Goal: Transaction & Acquisition: Purchase product/service

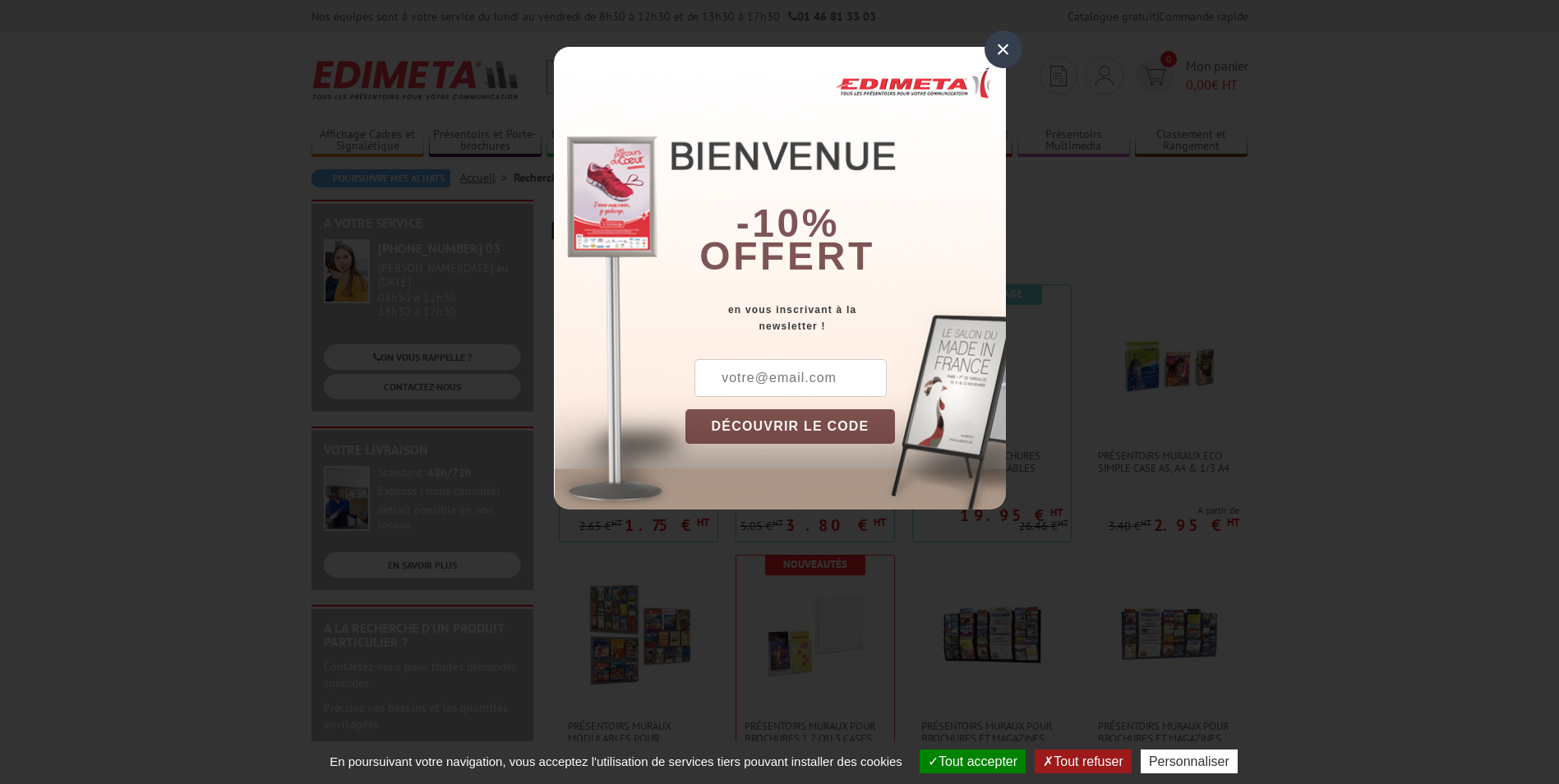
click at [1009, 41] on div "×" at bounding box center [1004, 49] width 38 height 38
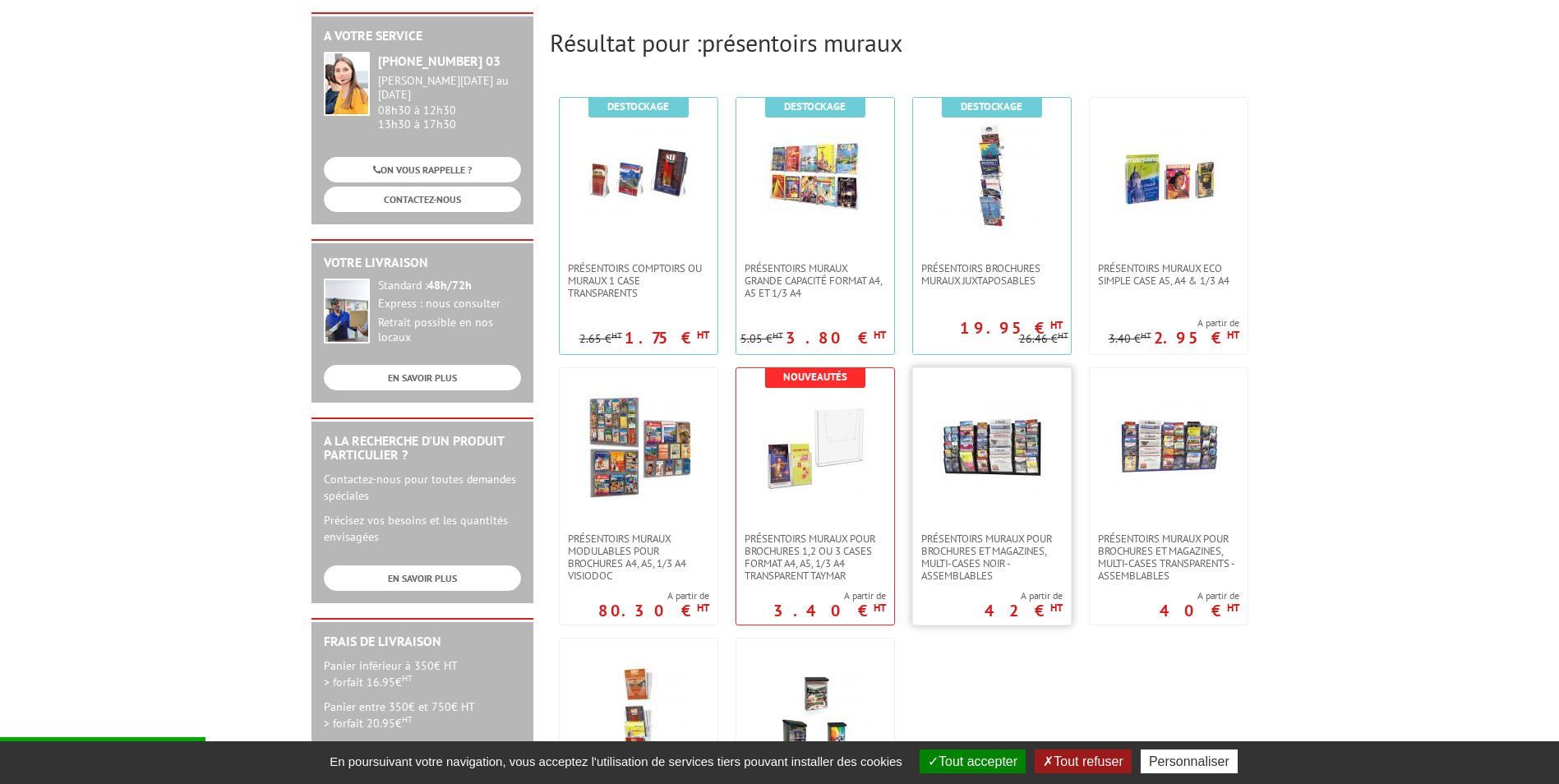
scroll to position [246, 0]
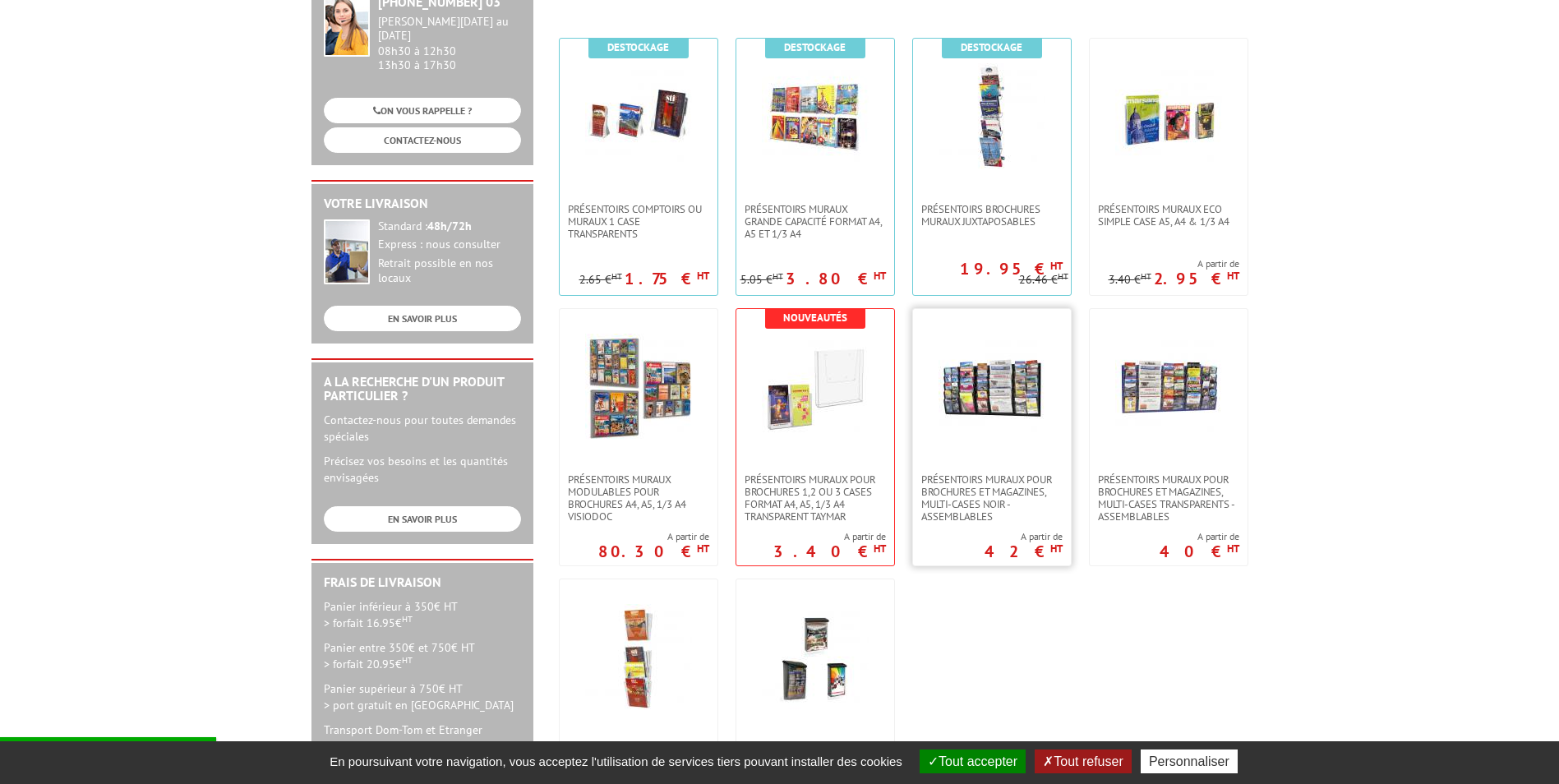
click at [1020, 391] on img at bounding box center [992, 387] width 107 height 107
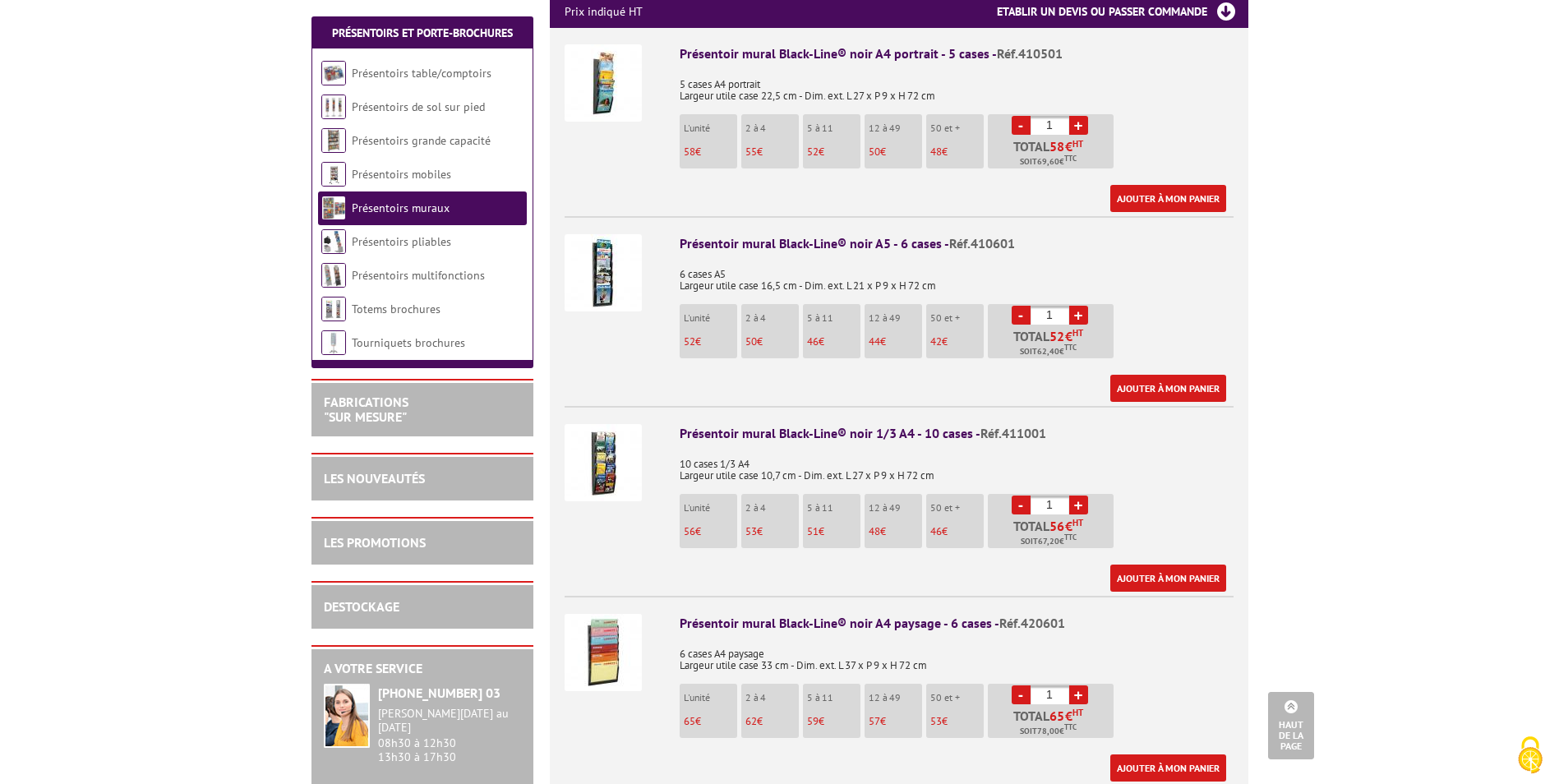
scroll to position [657, 0]
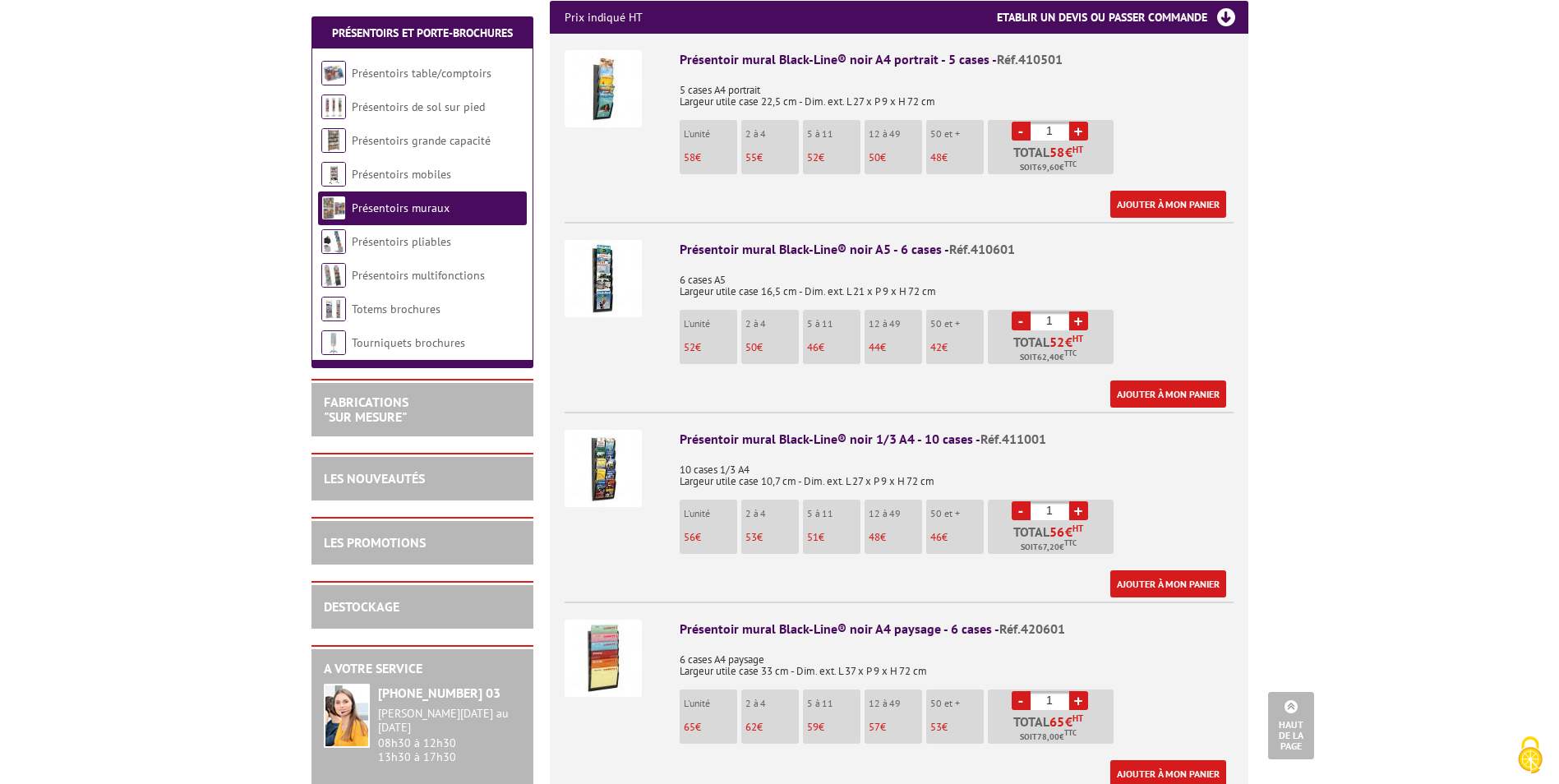
click at [1081, 121] on link "+" at bounding box center [1079, 131] width 19 height 19
type input "3"
click at [1080, 311] on link "+" at bounding box center [1079, 321] width 19 height 19
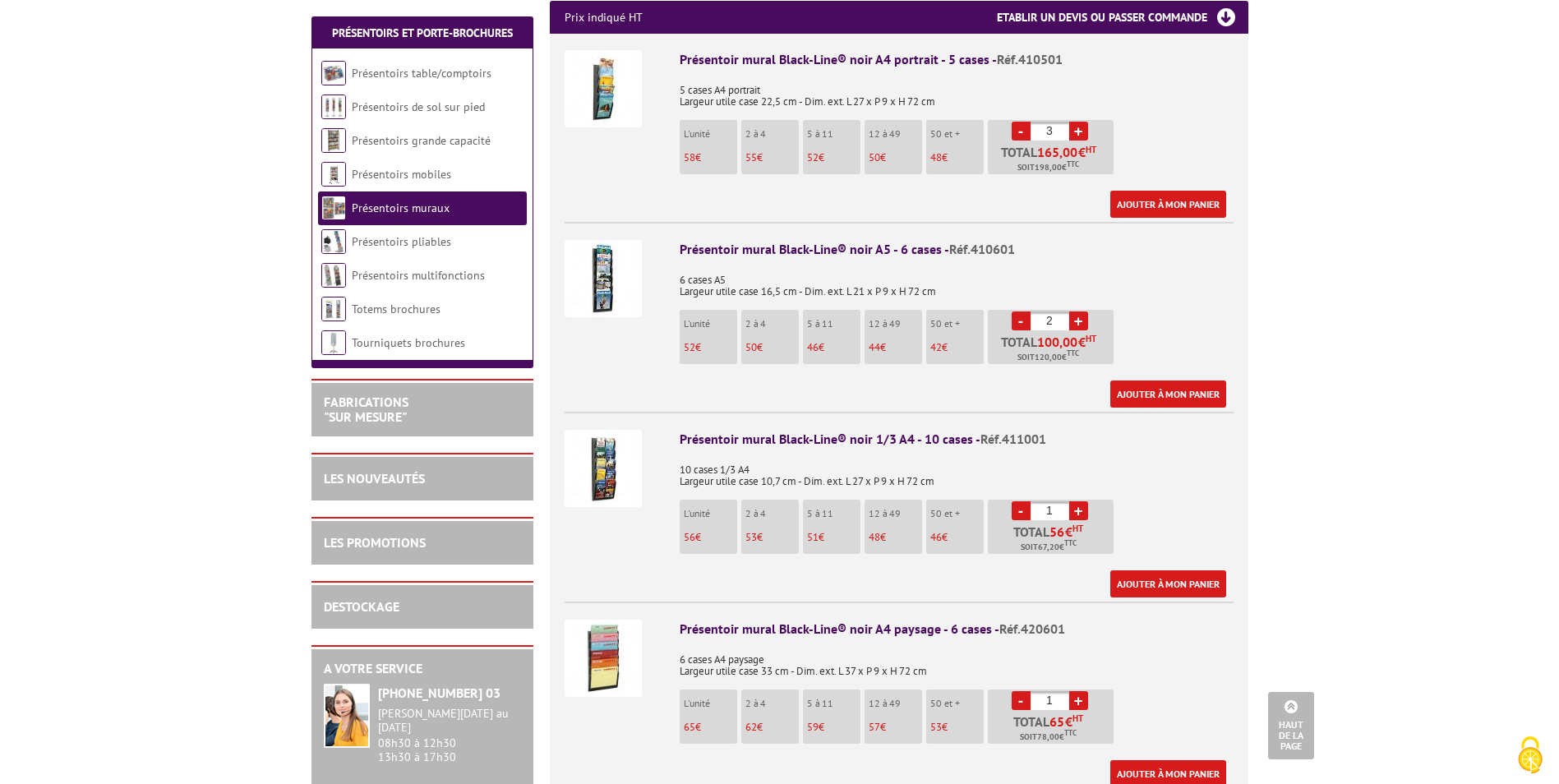
type input "3"
click at [1074, 501] on link "+" at bounding box center [1079, 511] width 19 height 19
click at [1076, 501] on link "+" at bounding box center [1079, 511] width 19 height 19
type input "3"
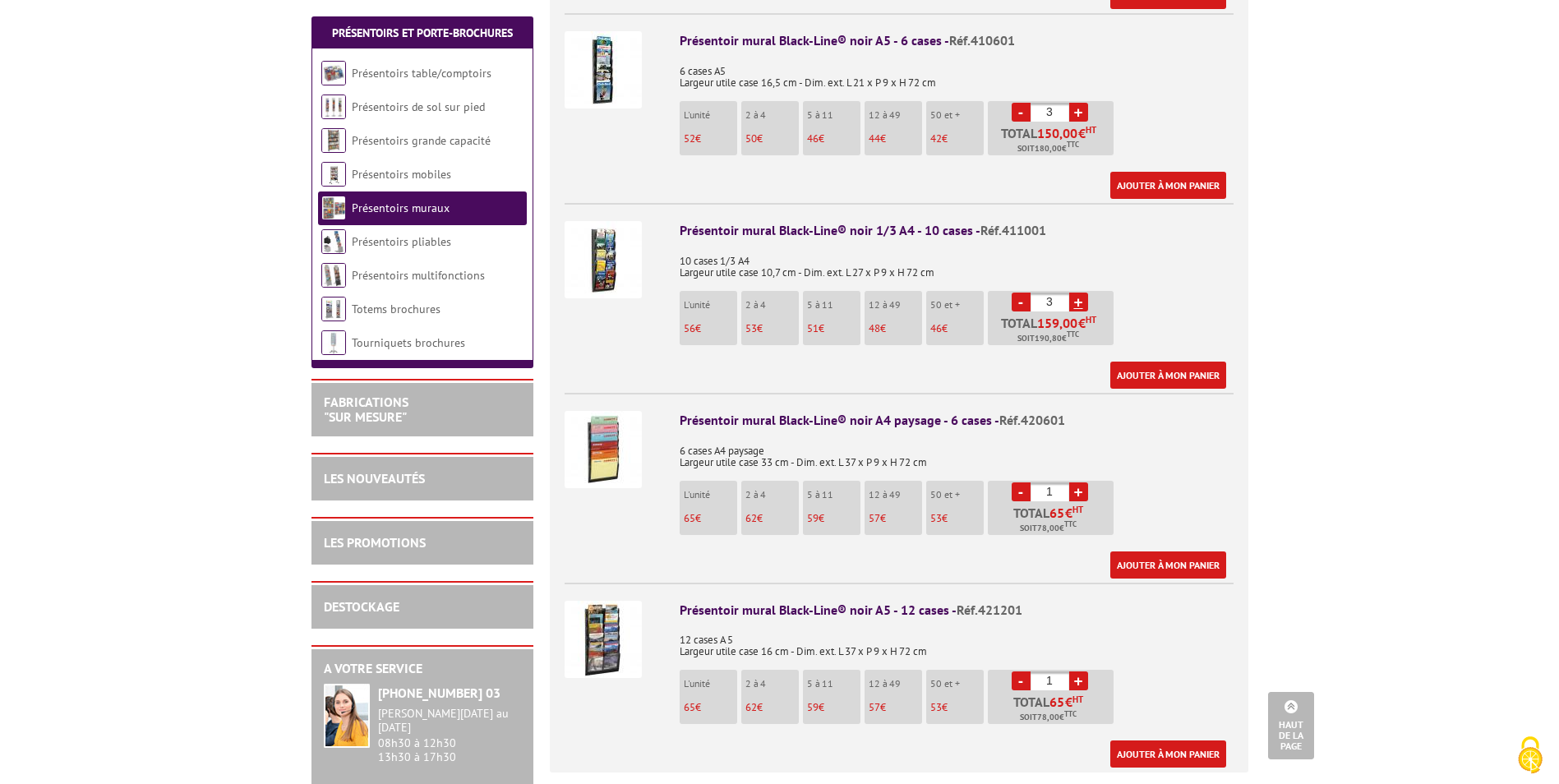
scroll to position [904, 0]
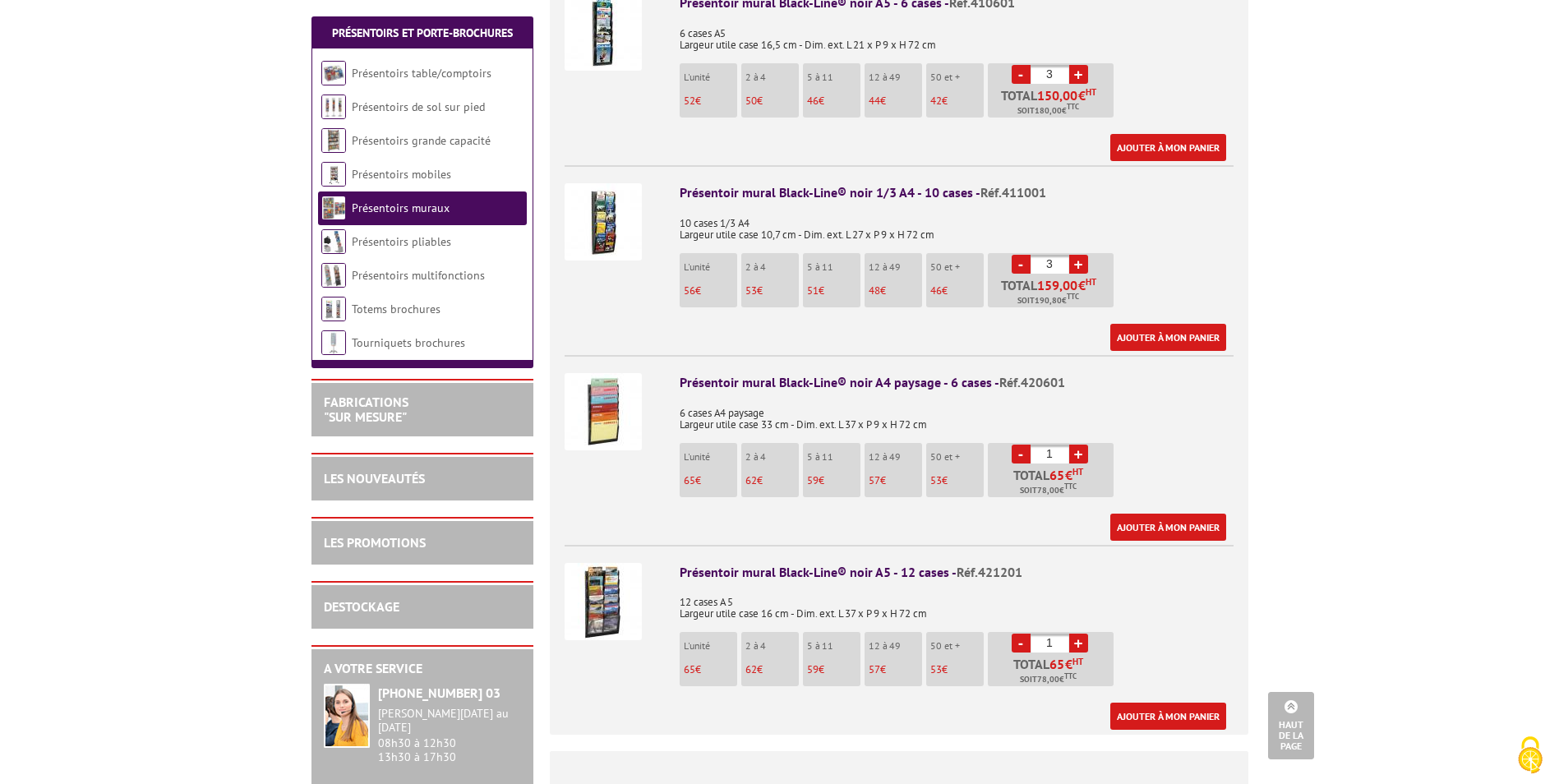
click at [593, 402] on img at bounding box center [603, 411] width 77 height 77
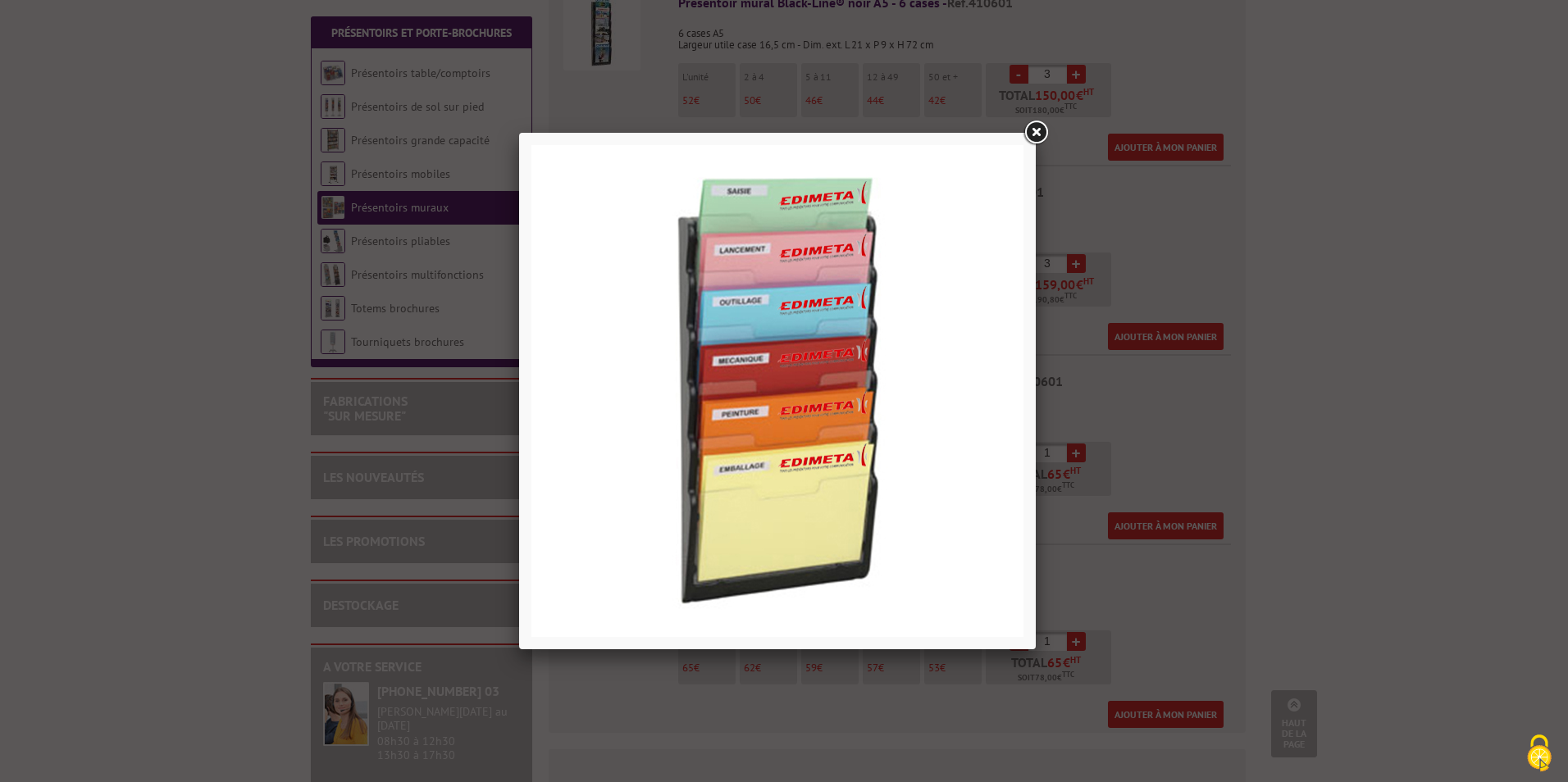
click at [1032, 127] on link at bounding box center [1036, 132] width 29 height 29
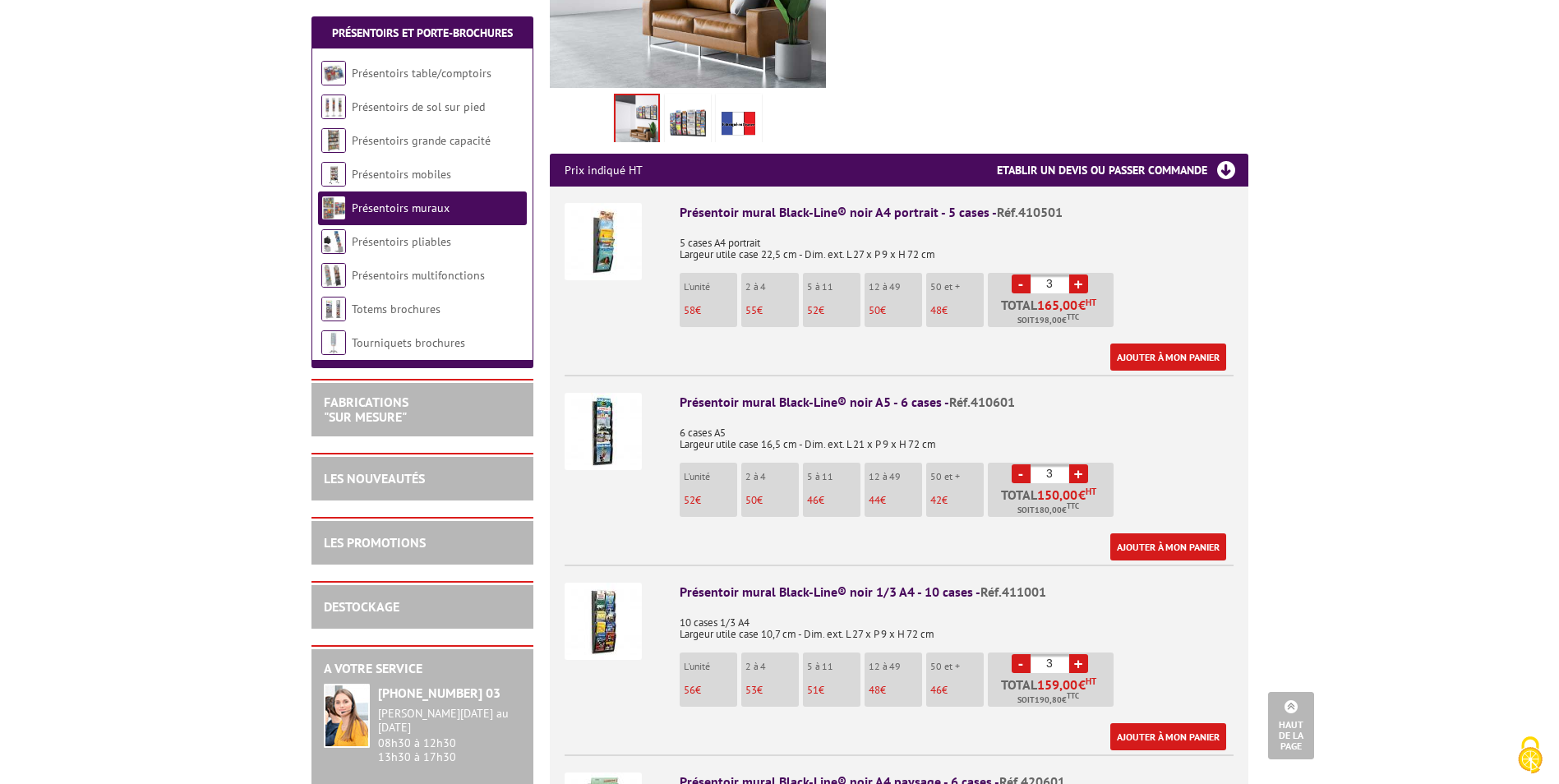
scroll to position [493, 0]
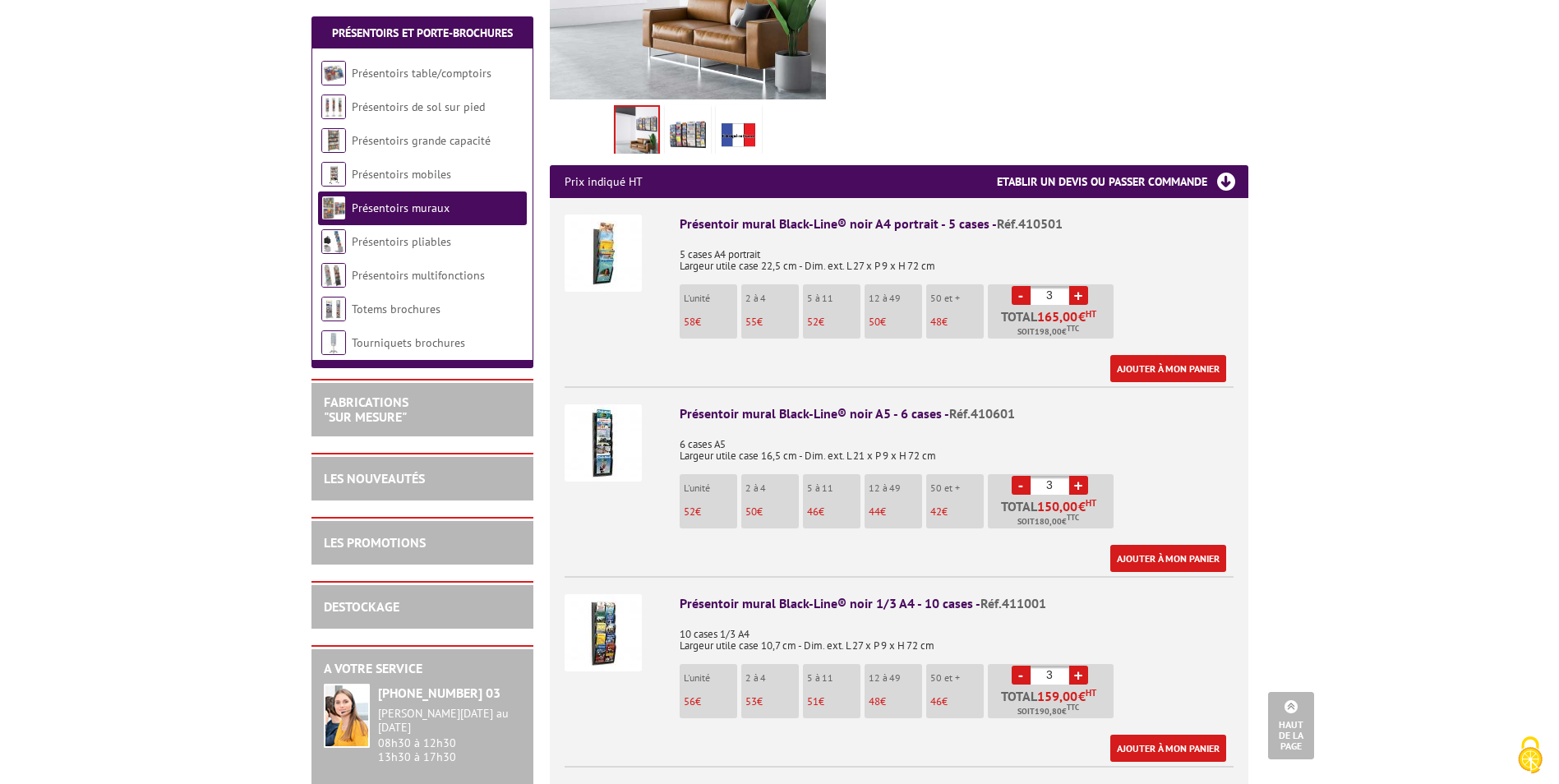
click at [600, 244] on img at bounding box center [603, 252] width 77 height 77
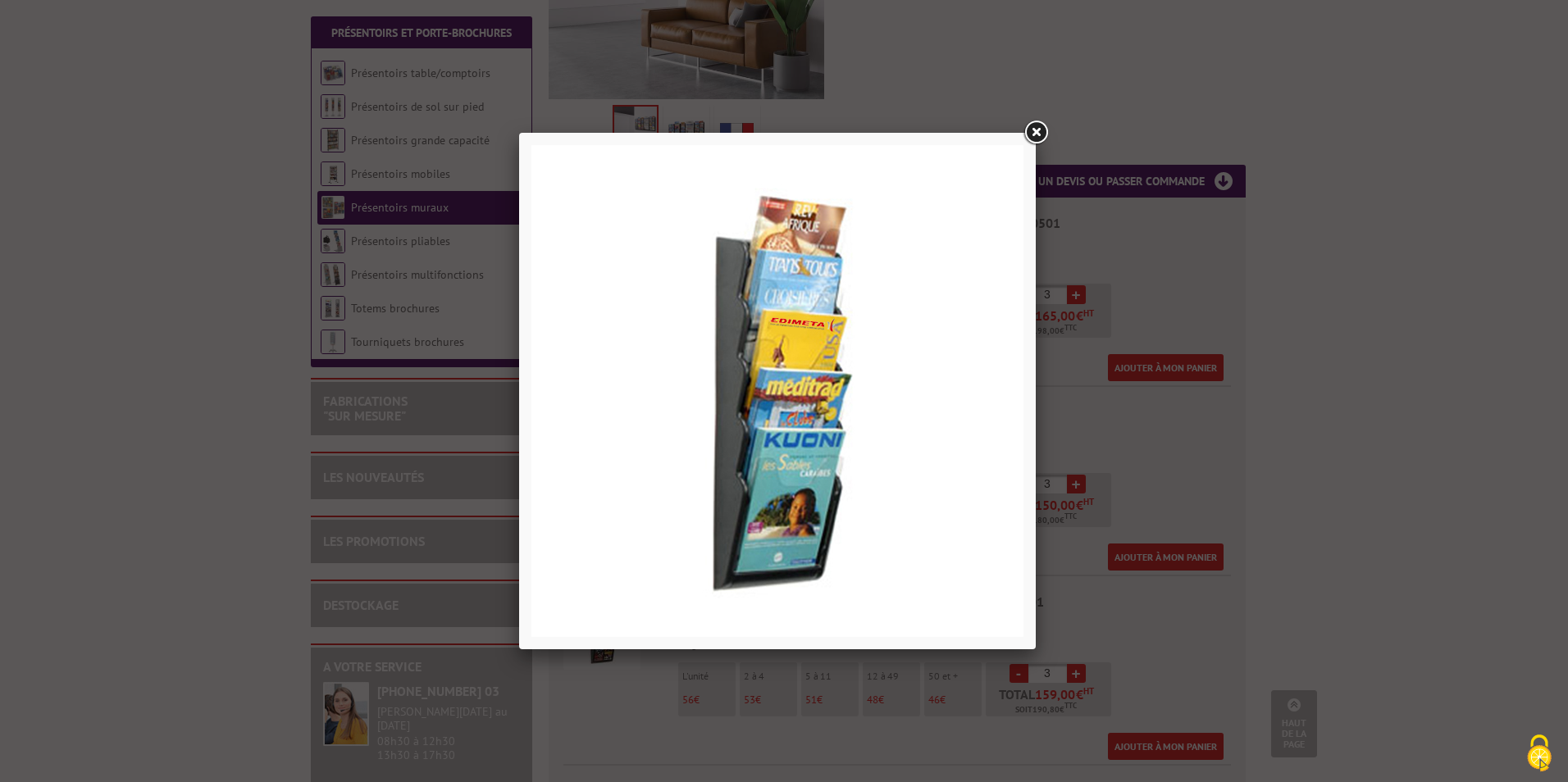
click at [1034, 131] on link at bounding box center [1036, 132] width 29 height 29
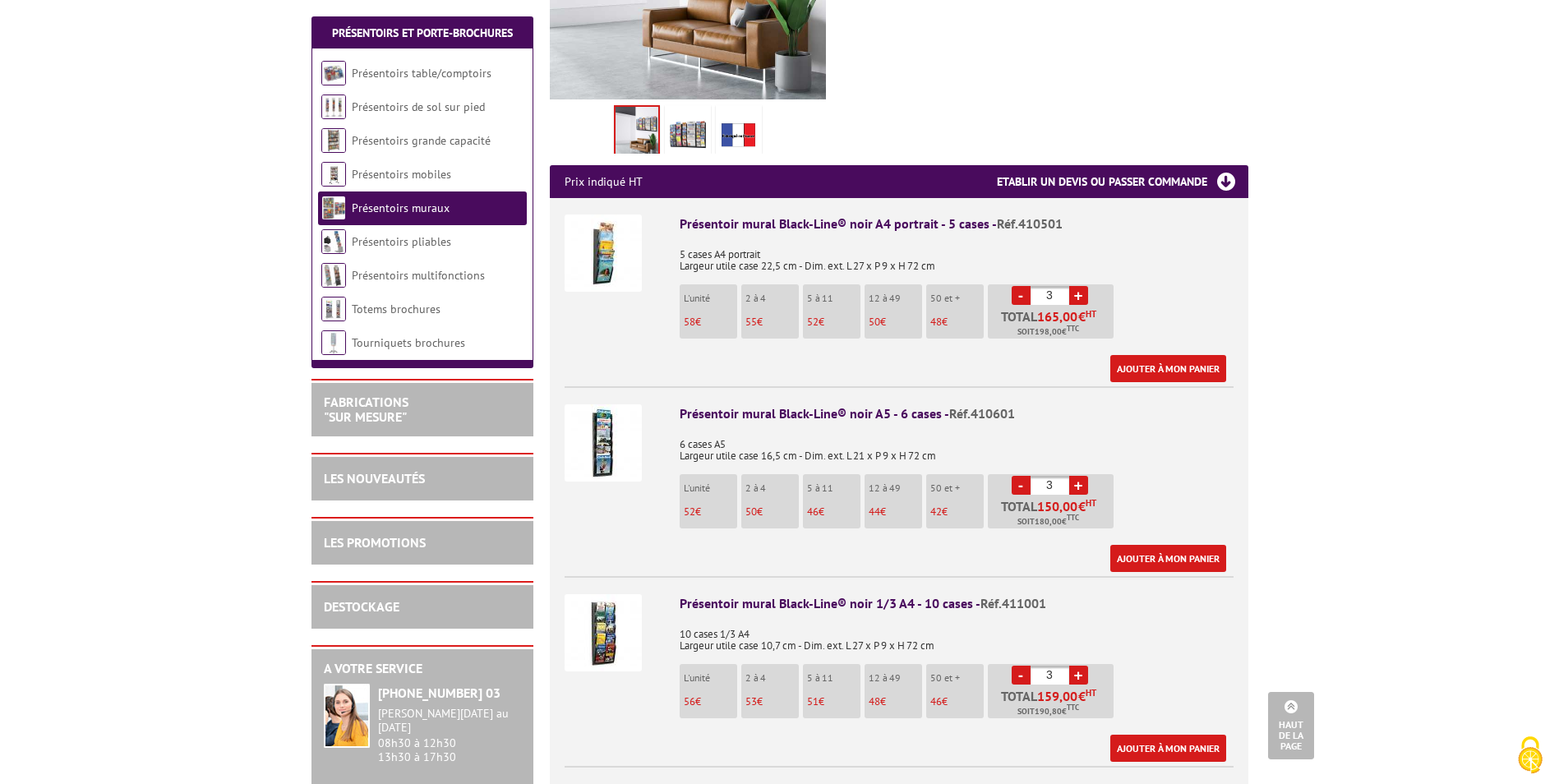
click at [600, 433] on img at bounding box center [603, 442] width 77 height 77
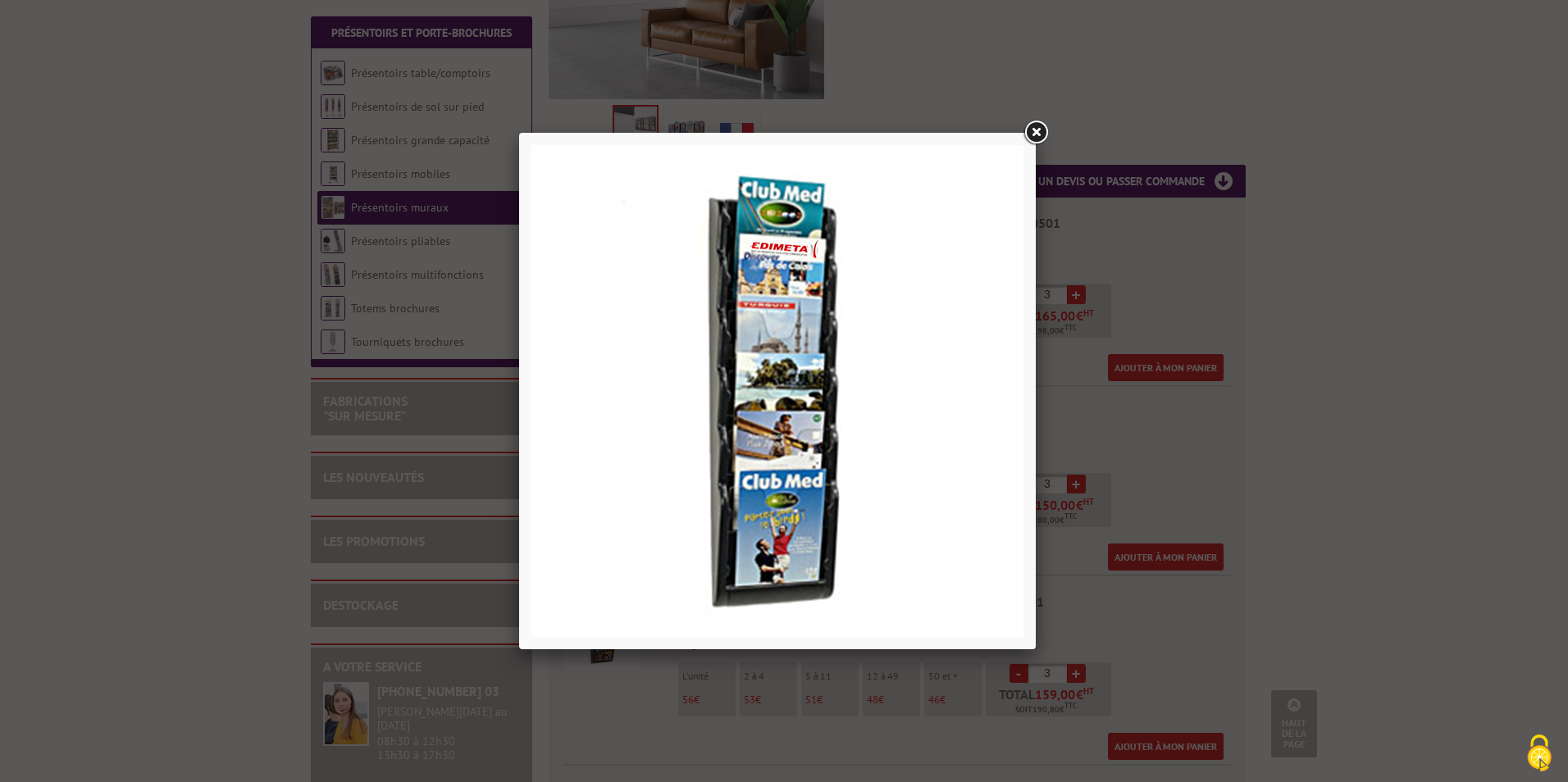
click at [1033, 125] on link at bounding box center [1036, 132] width 29 height 29
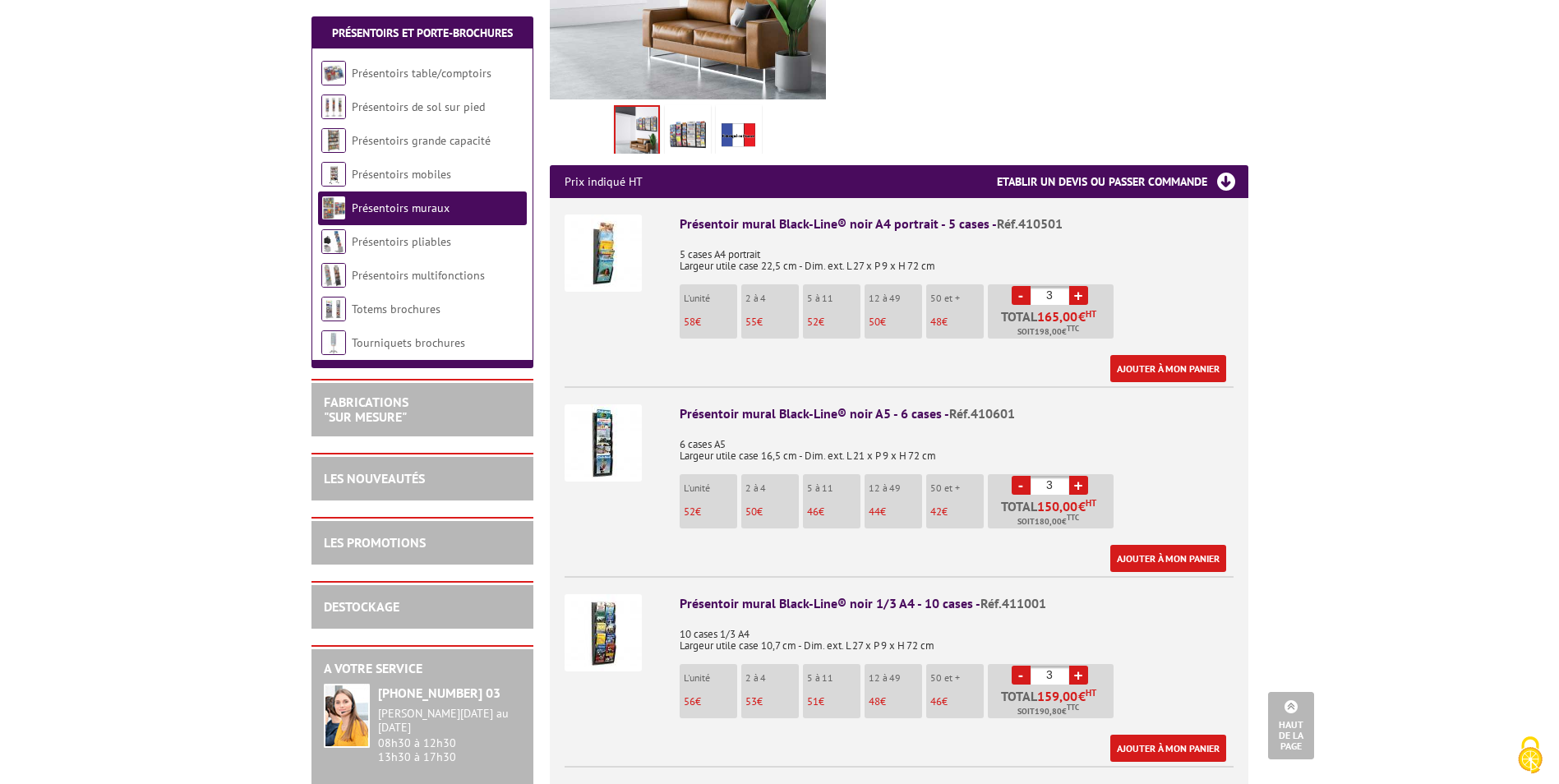
click at [607, 605] on img at bounding box center [603, 632] width 77 height 77
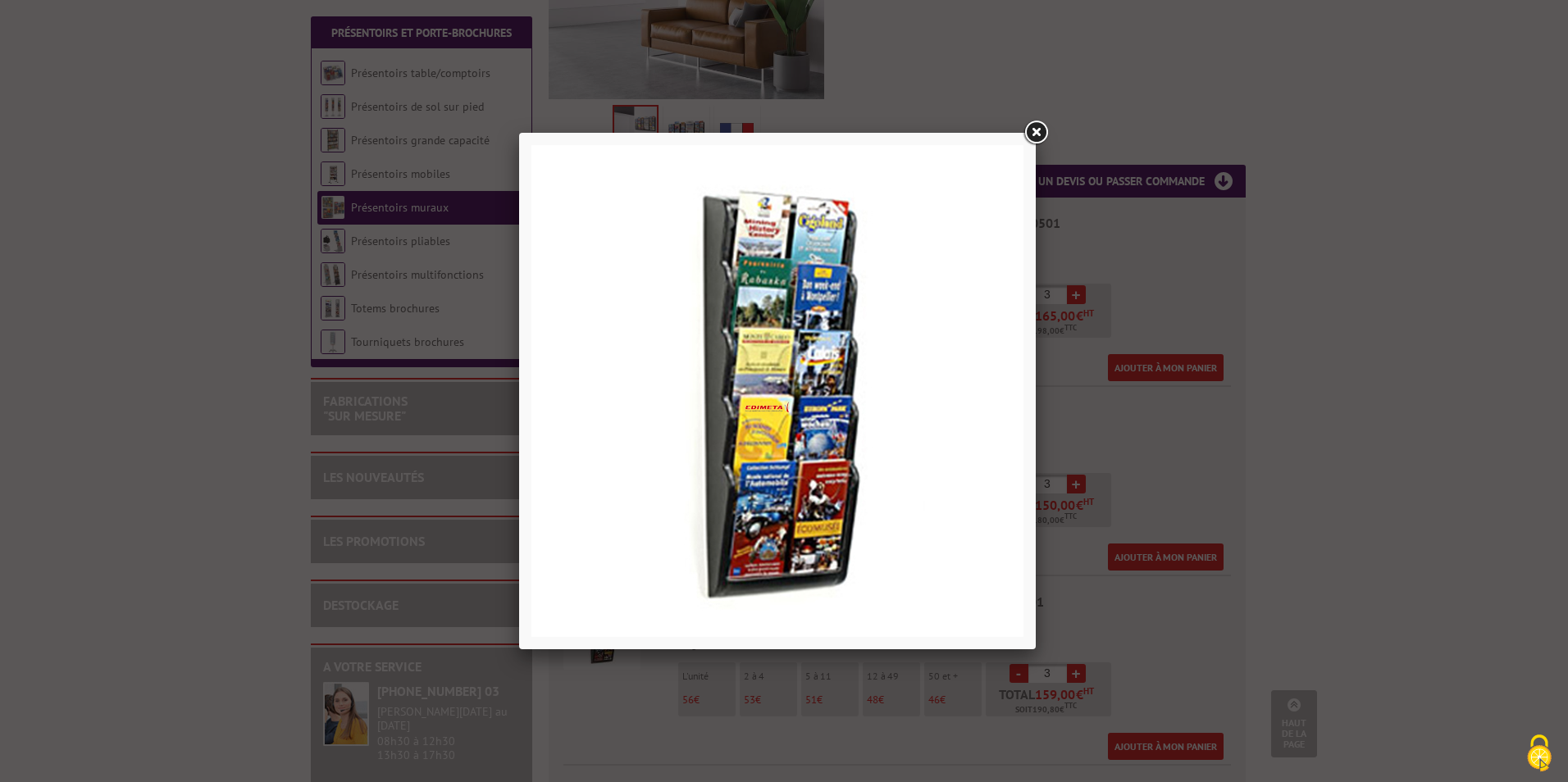
click at [1030, 133] on link at bounding box center [1036, 132] width 29 height 29
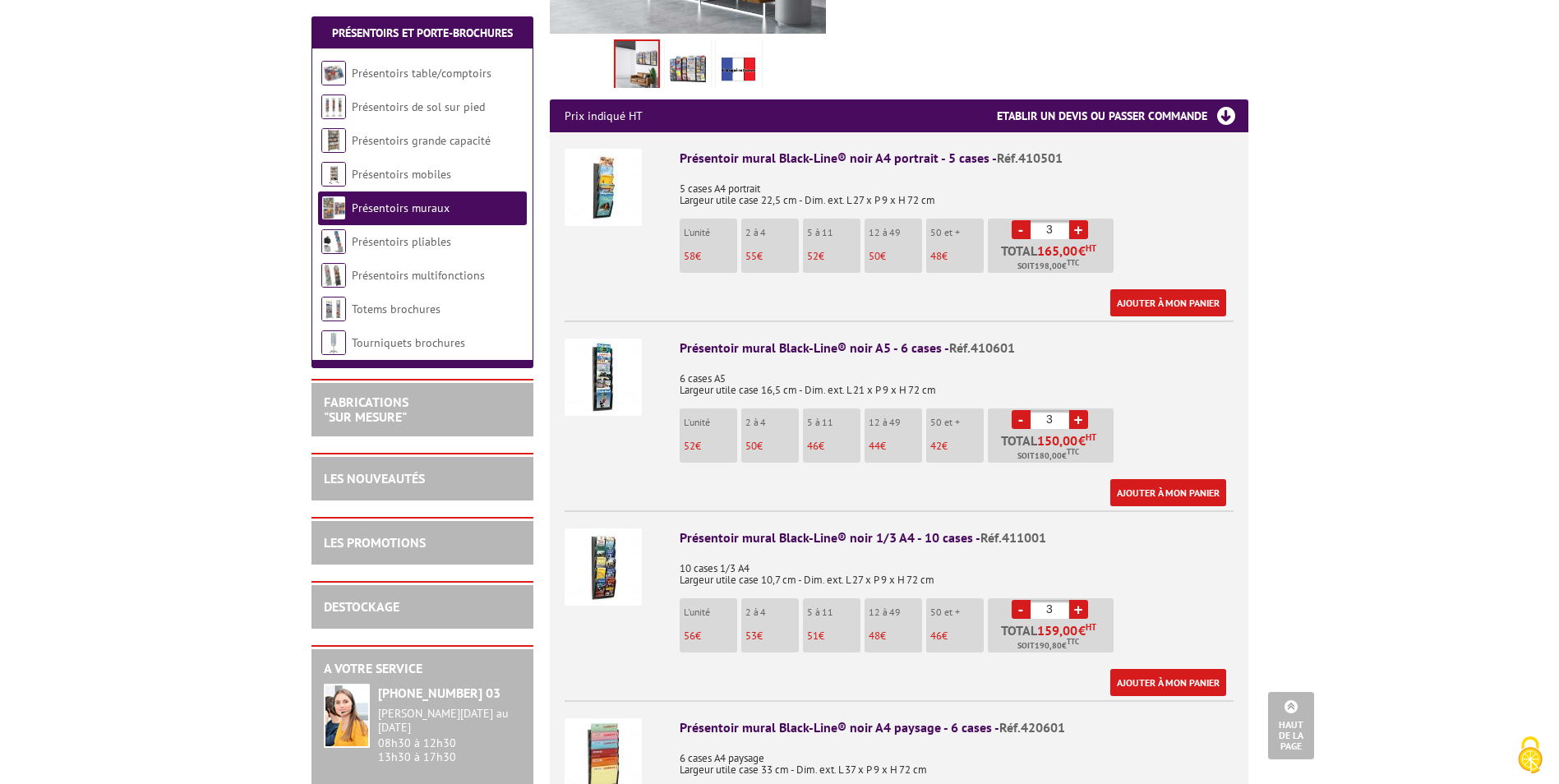
scroll to position [740, 0]
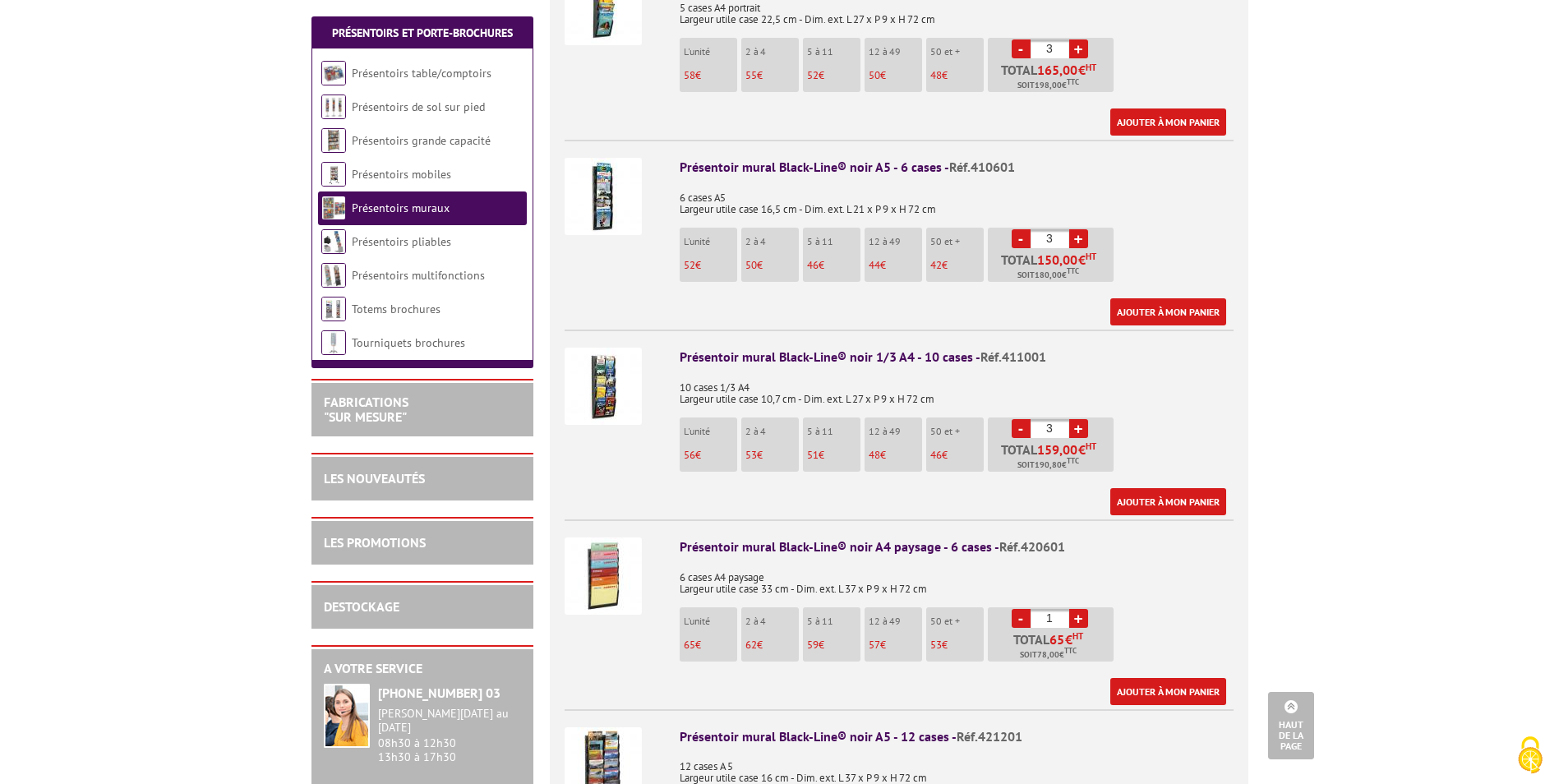
click at [1022, 609] on link "-" at bounding box center [1021, 618] width 19 height 19
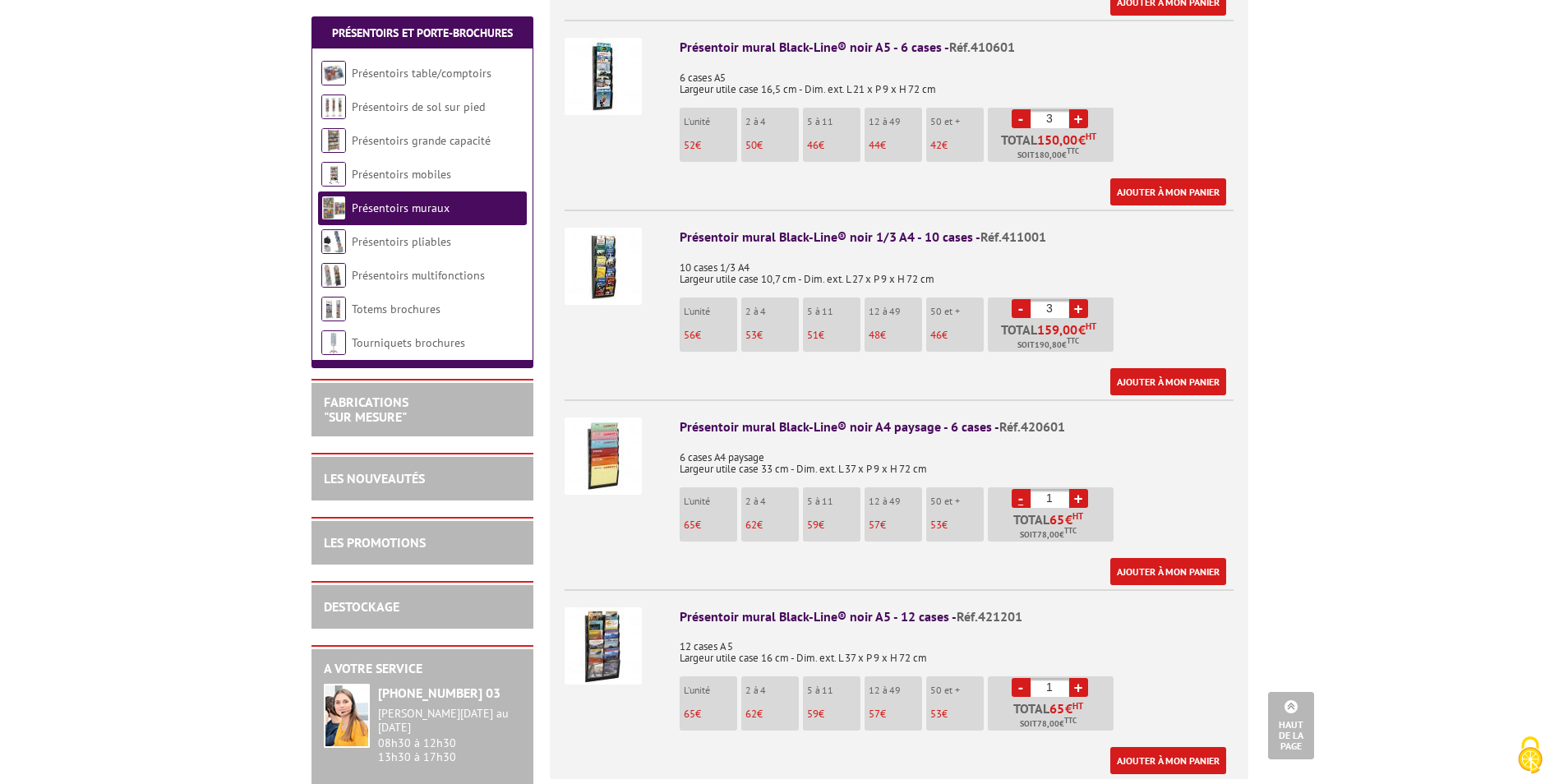
scroll to position [904, 0]
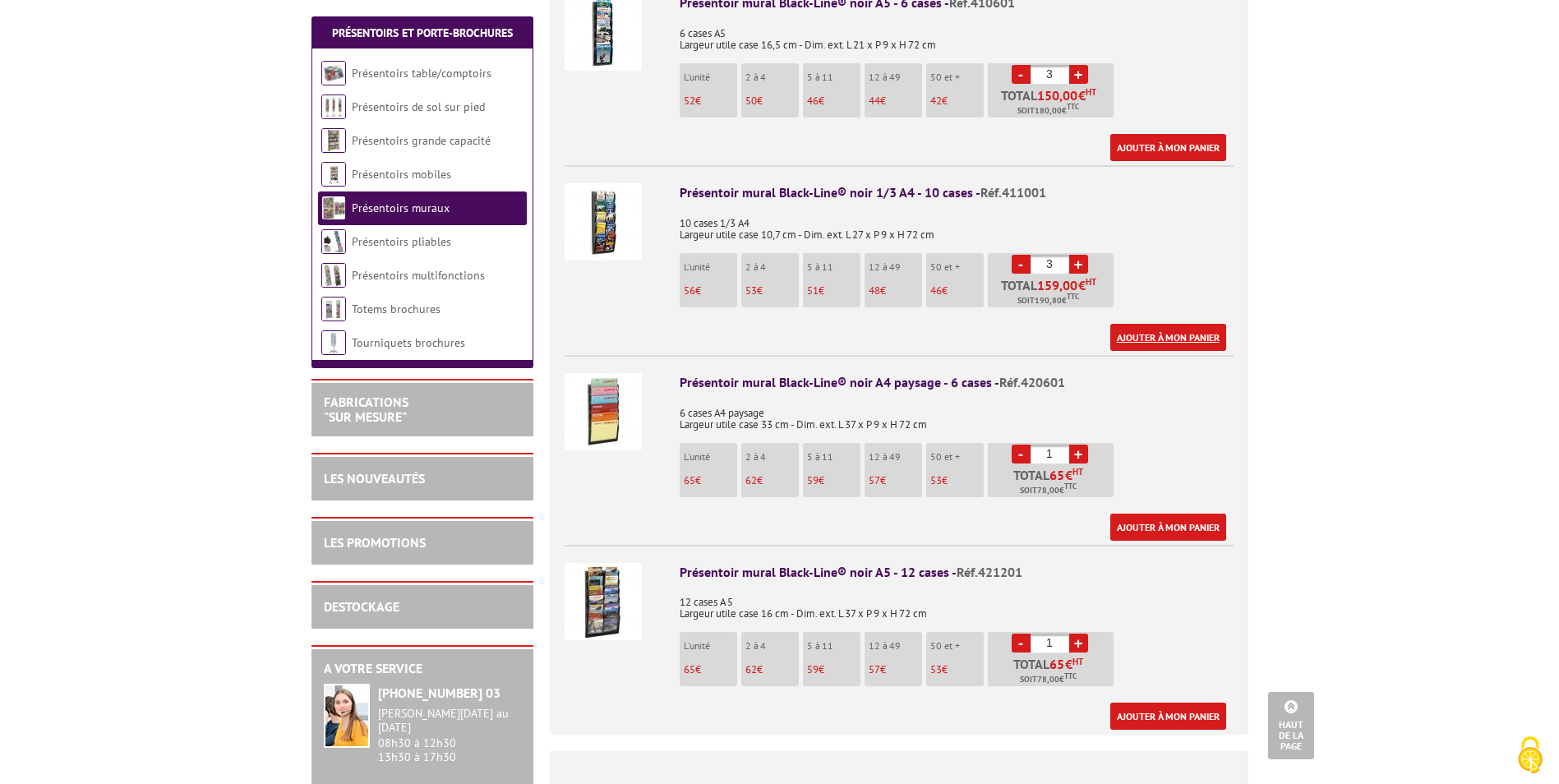
click at [1202, 323] on link "Ajouter à mon panier" at bounding box center [1169, 336] width 116 height 27
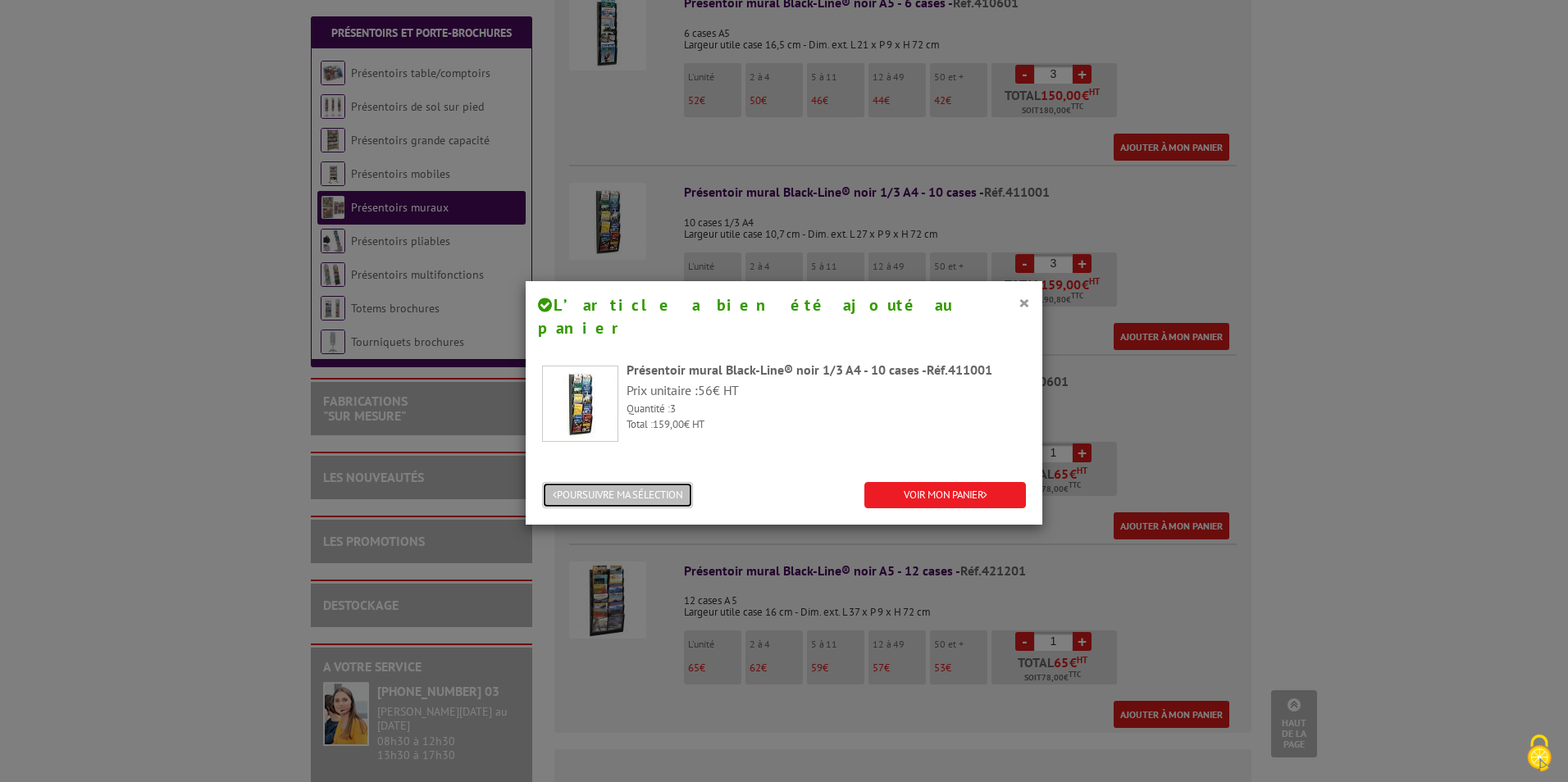
click at [652, 482] on button "POURSUIVRE MA SÉLECTION" at bounding box center [617, 495] width 151 height 27
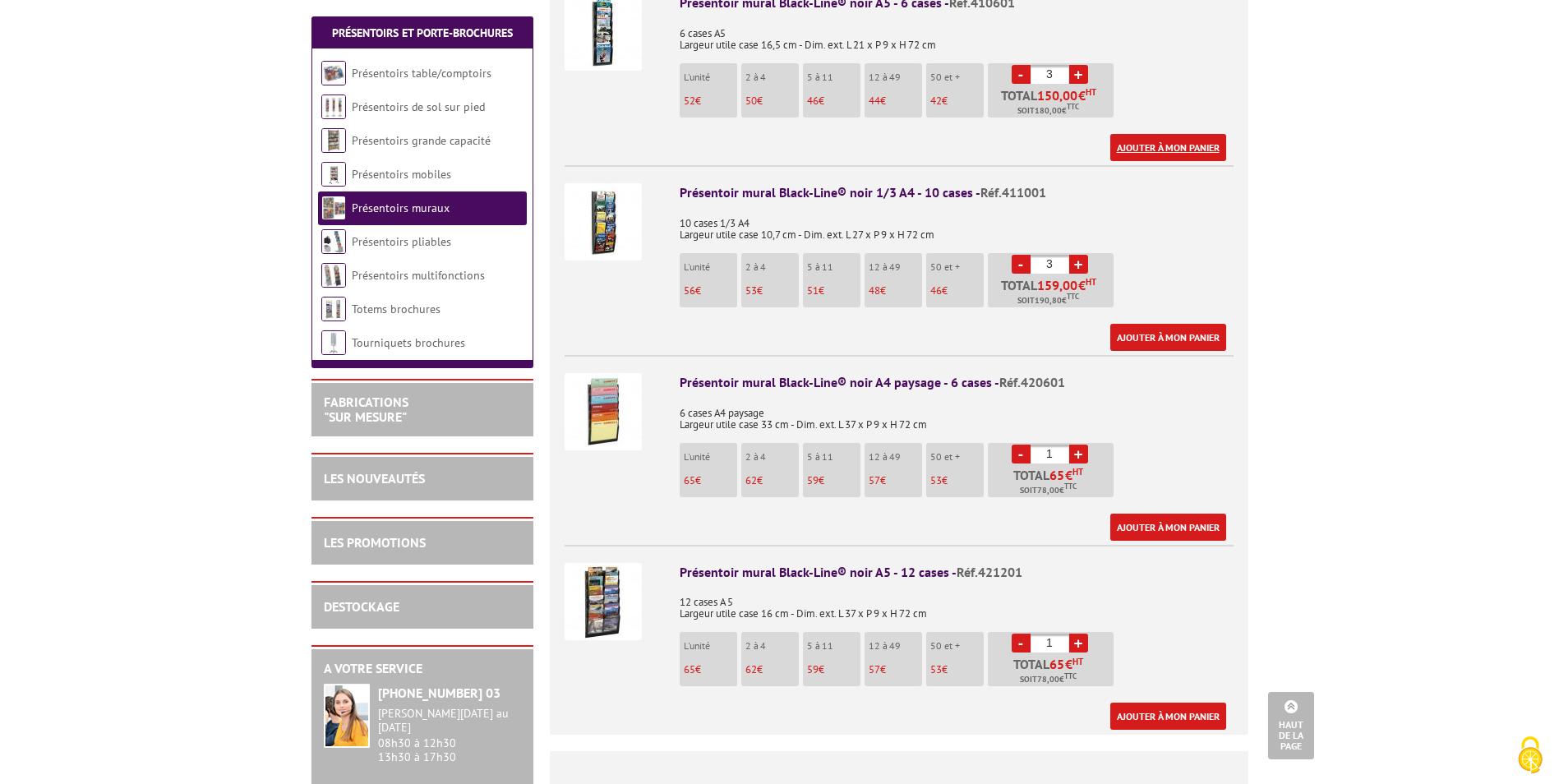
click at [1183, 134] on link "Ajouter à mon panier" at bounding box center [1169, 147] width 116 height 27
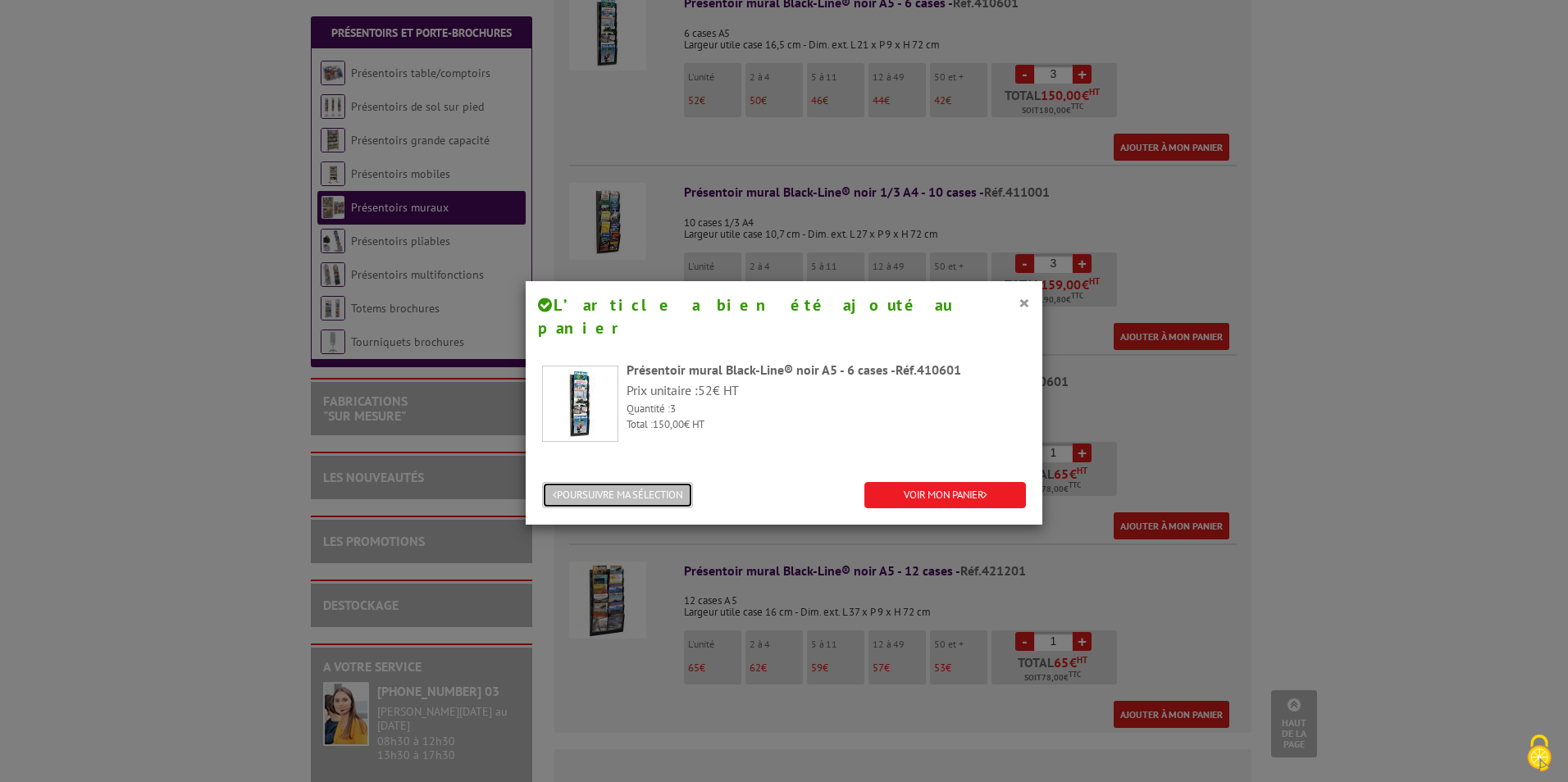
click at [667, 482] on button "POURSUIVRE MA SÉLECTION" at bounding box center [617, 495] width 151 height 27
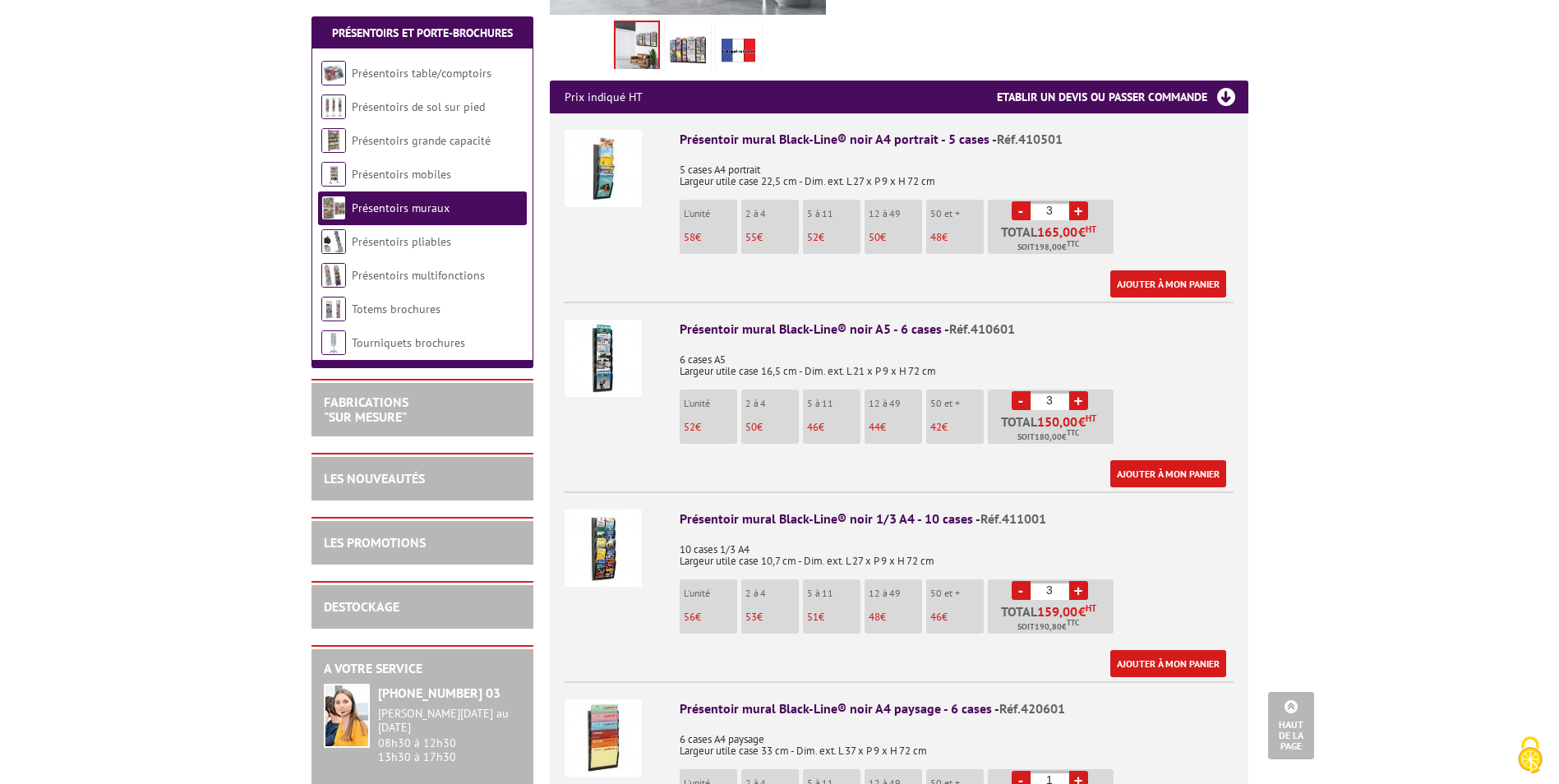
scroll to position [575, 0]
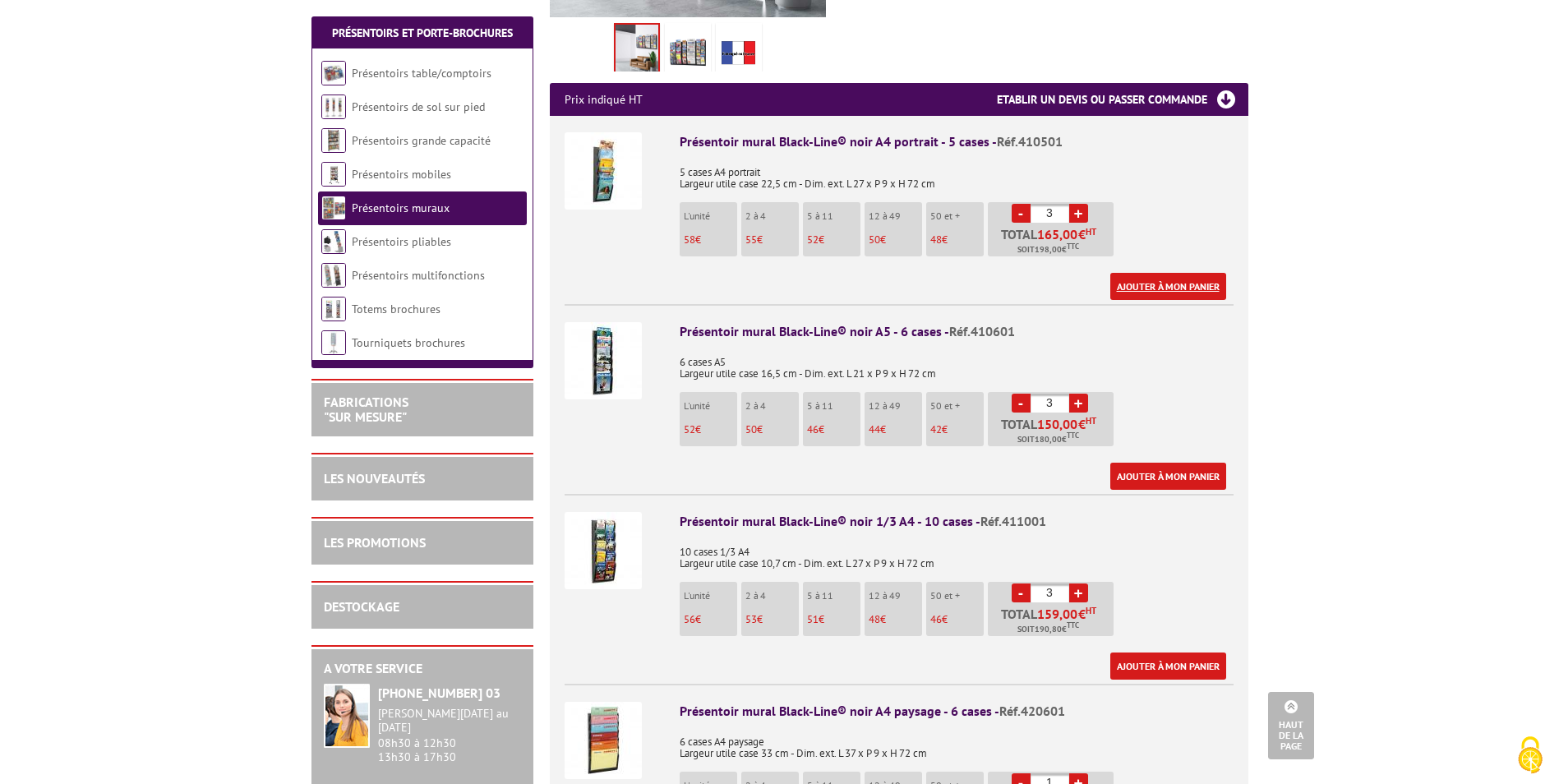
click at [1174, 273] on link "Ajouter à mon panier" at bounding box center [1169, 286] width 116 height 27
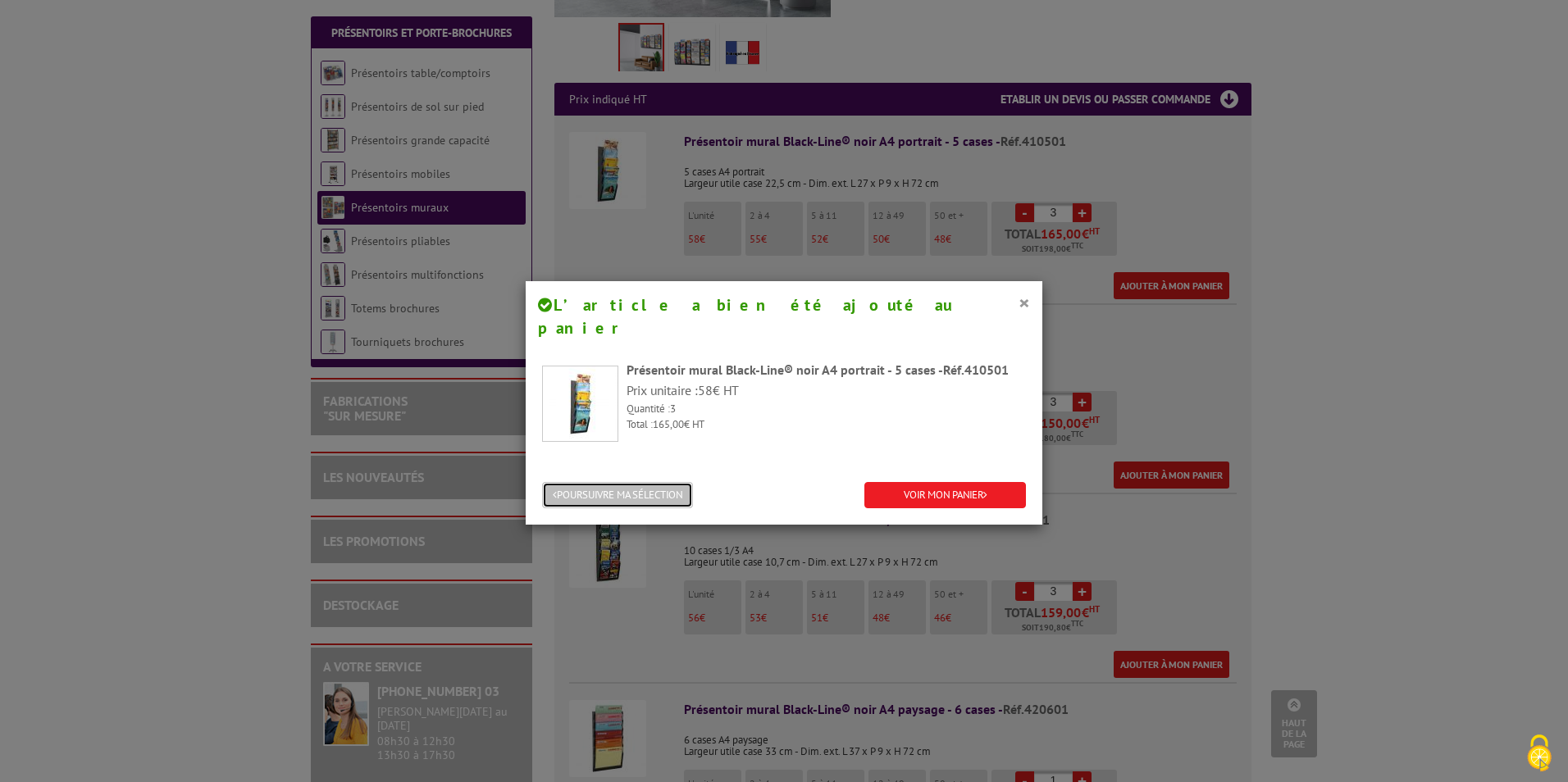
click at [669, 482] on button "POURSUIVRE MA SÉLECTION" at bounding box center [617, 495] width 151 height 27
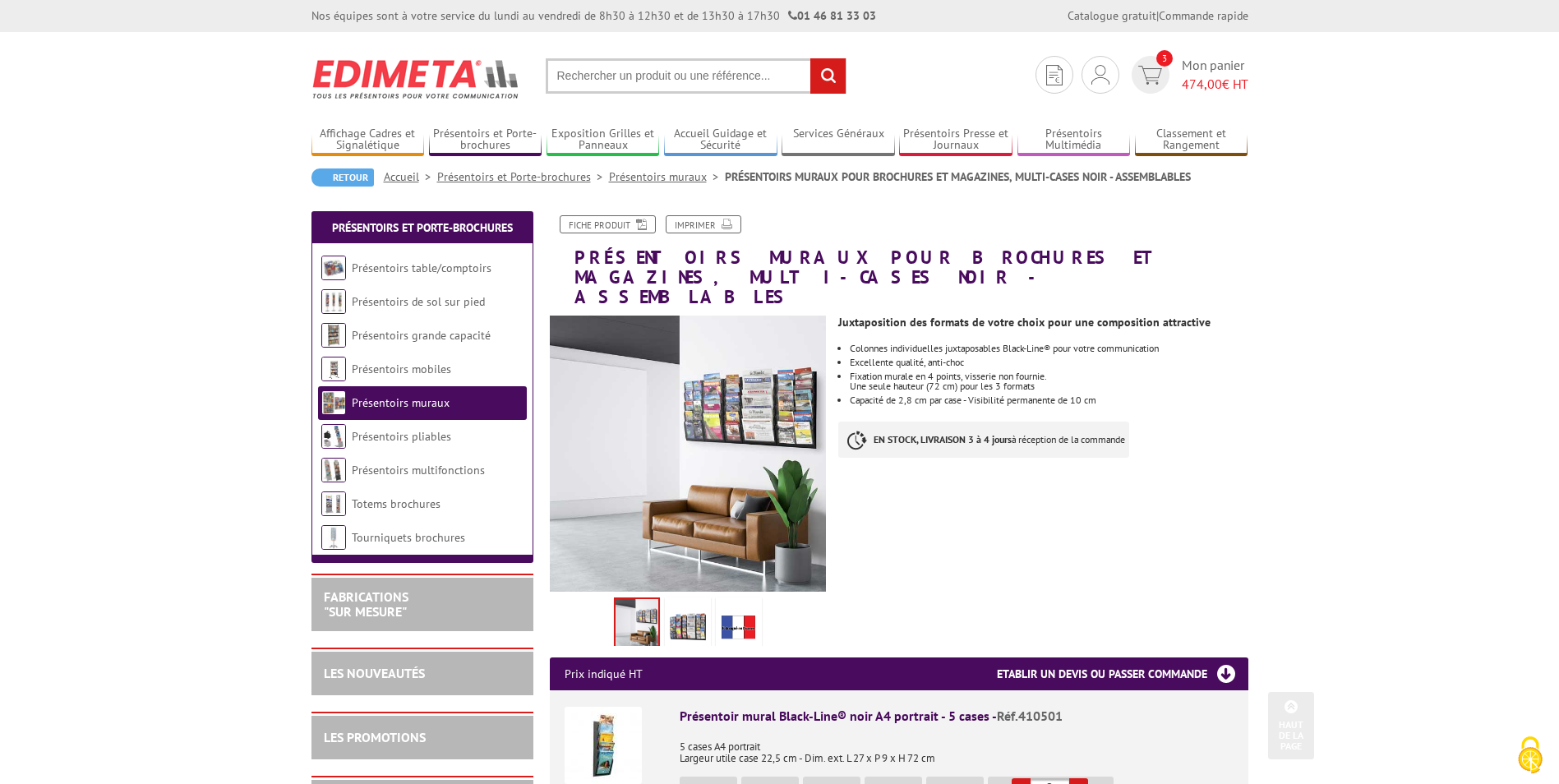
scroll to position [0, 0]
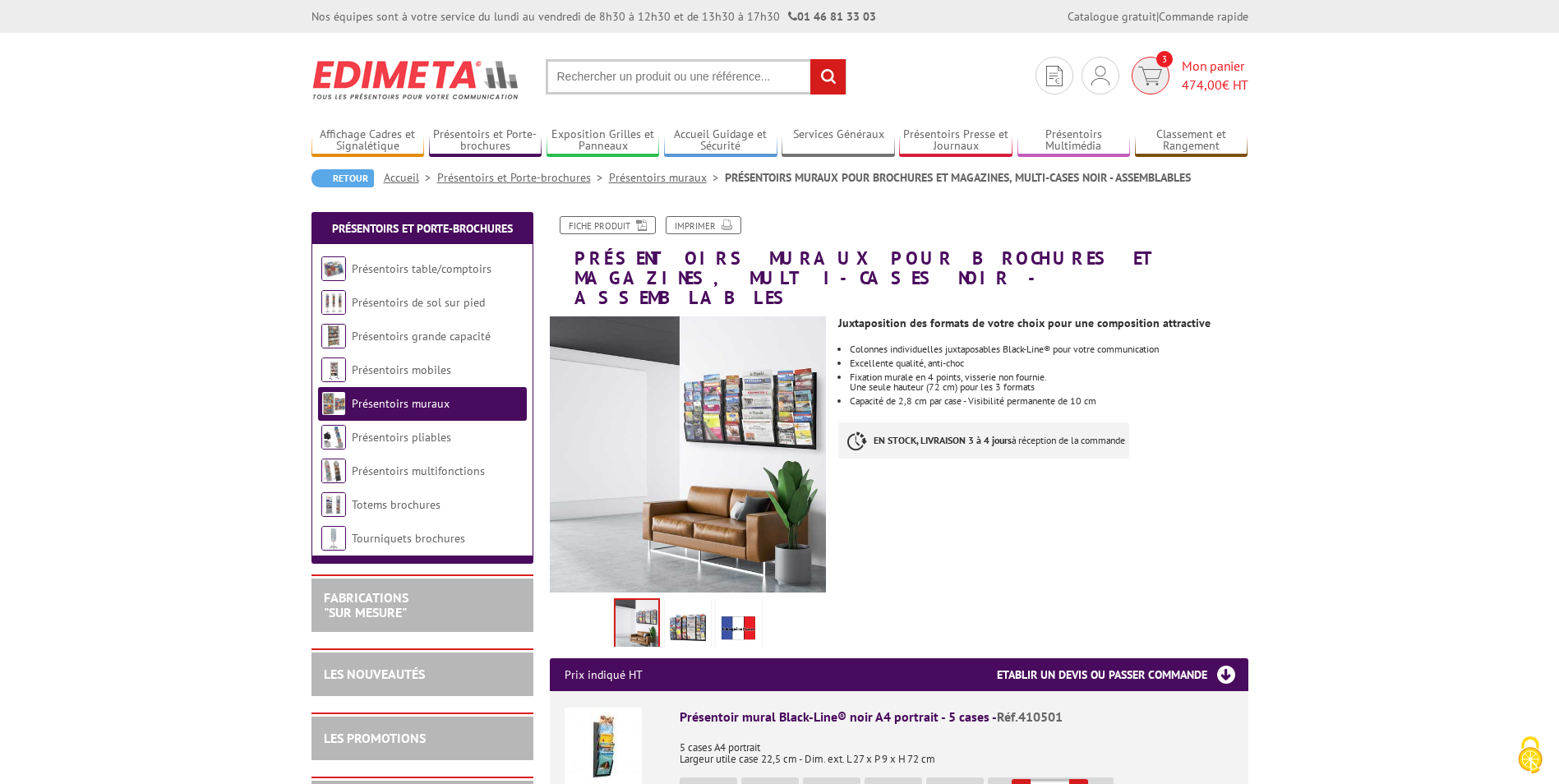
click at [1156, 77] on img at bounding box center [1150, 76] width 23 height 19
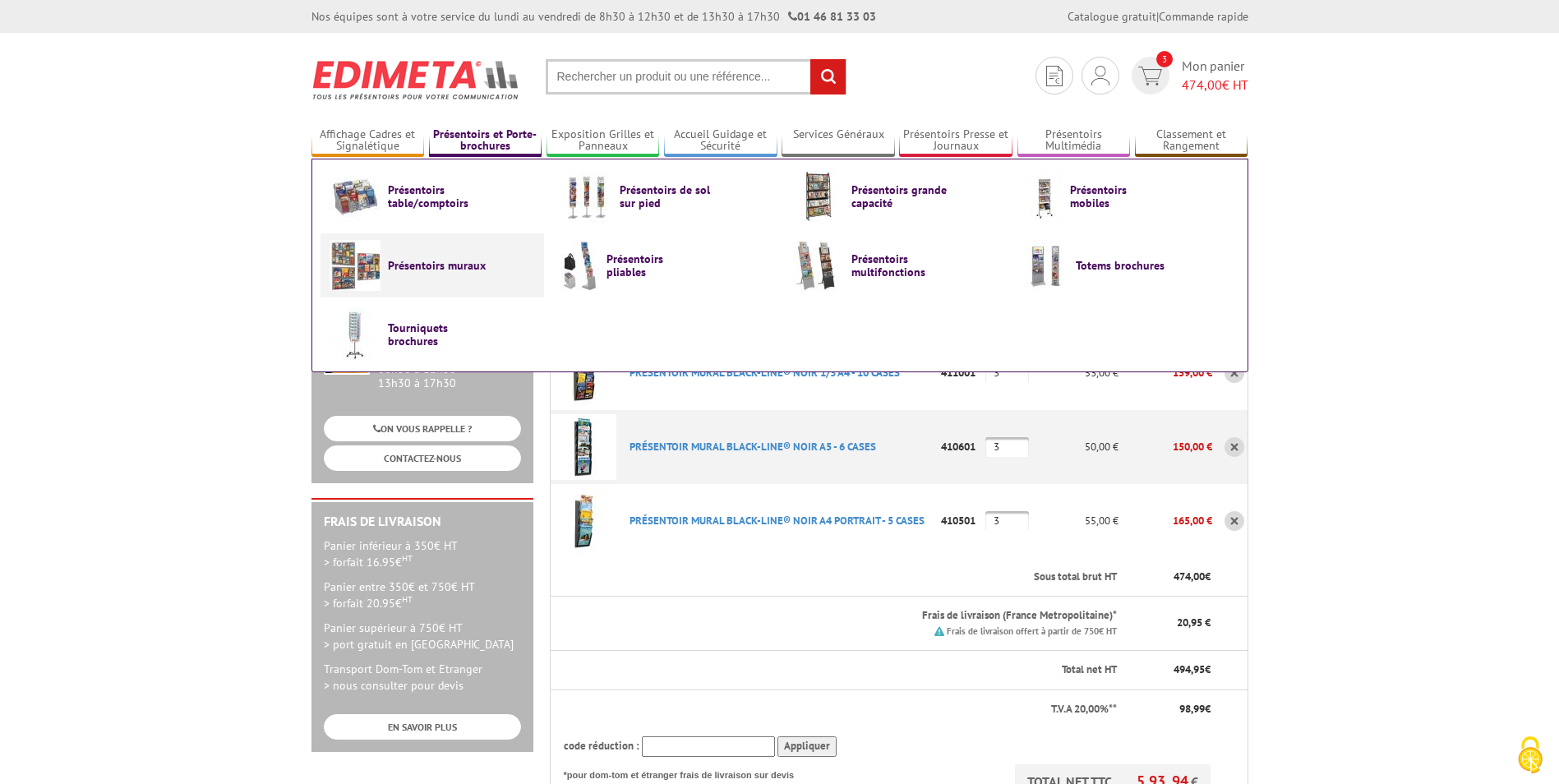
click at [447, 271] on span "Présentoirs muraux" at bounding box center [437, 265] width 99 height 13
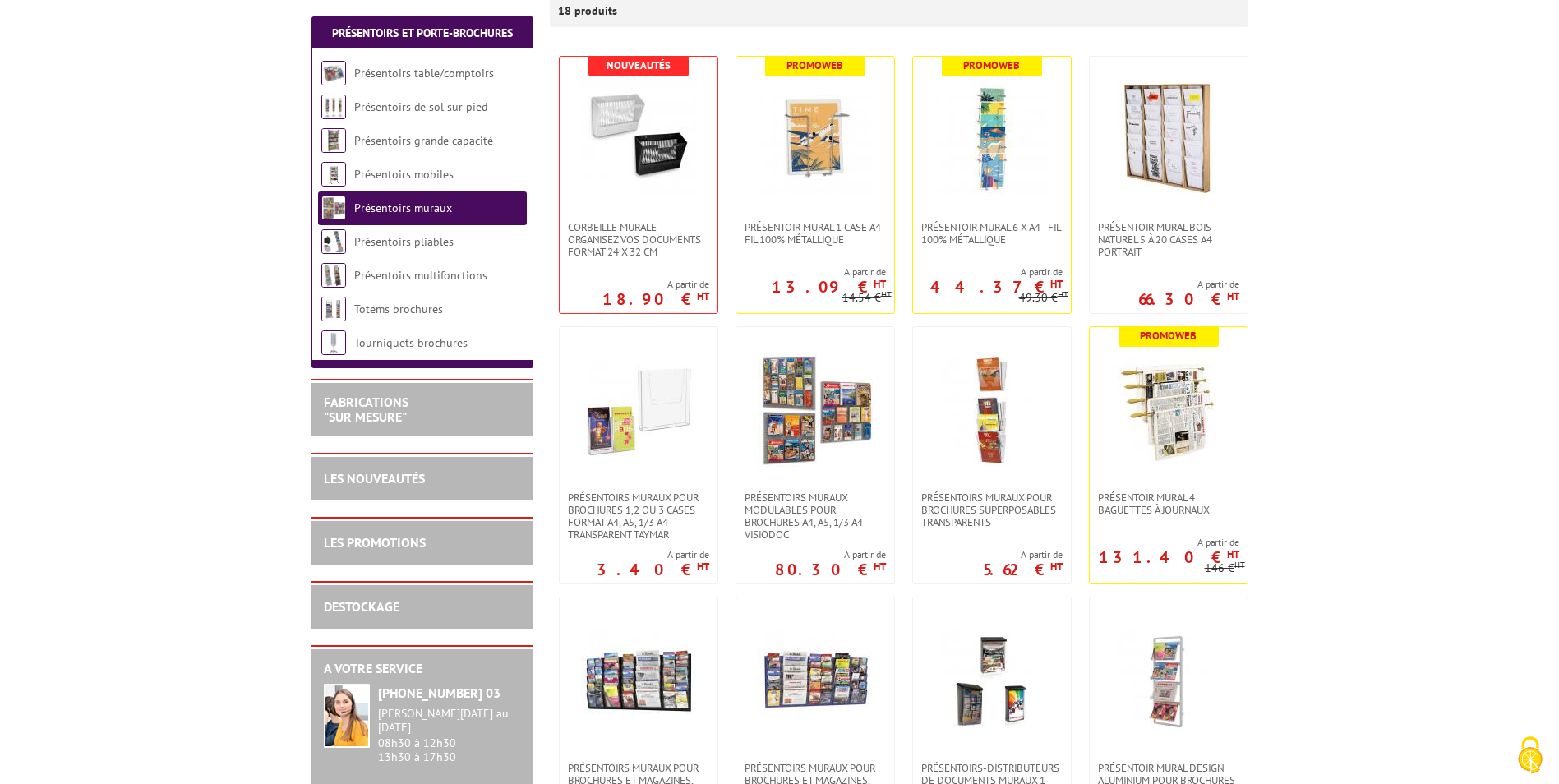
scroll to position [493, 0]
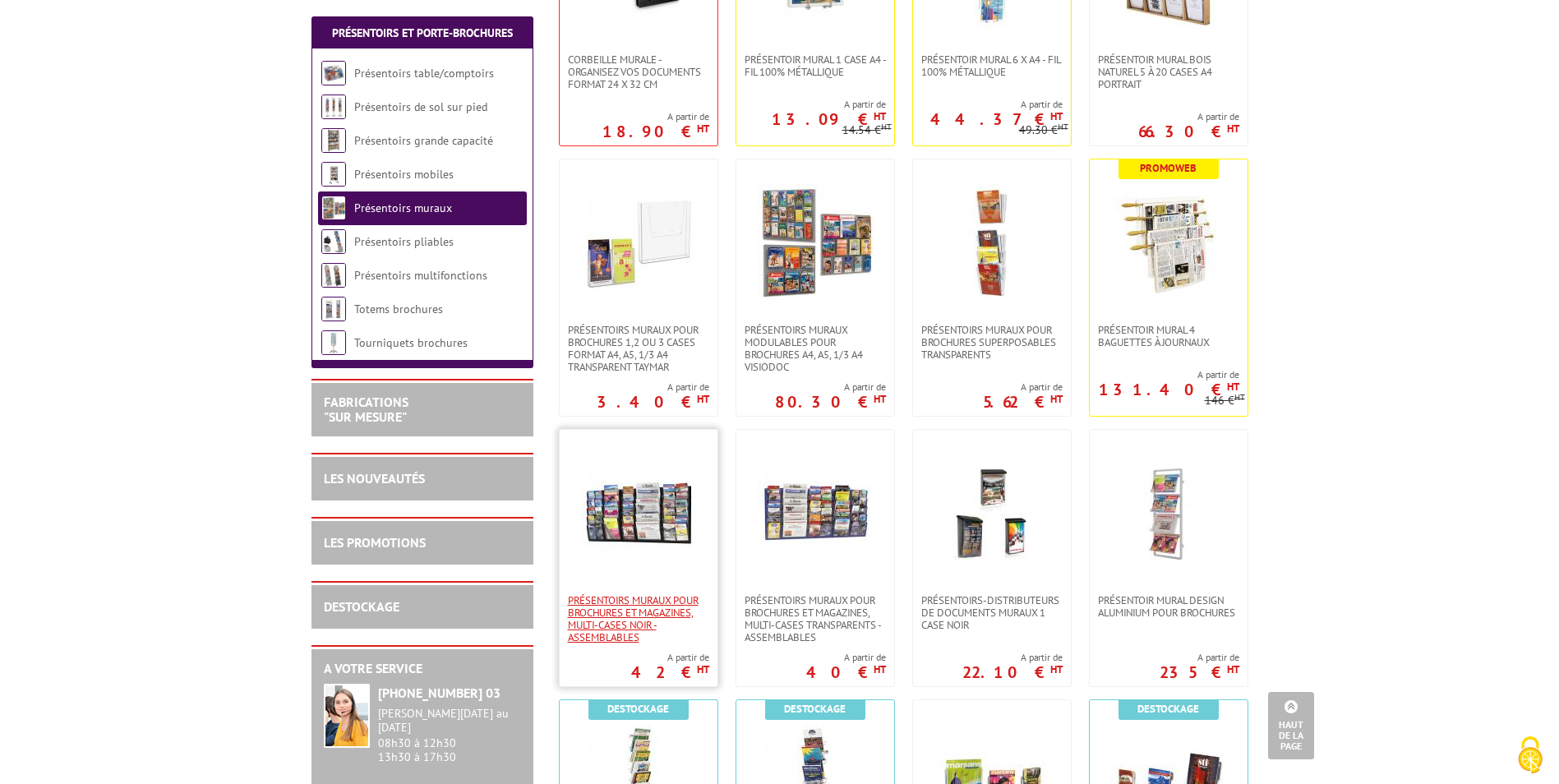
click at [624, 622] on span "PRÉSENTOIRS MURAUX POUR BROCHURES ET MAGAZINES, MULTI-CASES NOIR - ASSEMBLABLES" at bounding box center [639, 618] width 141 height 49
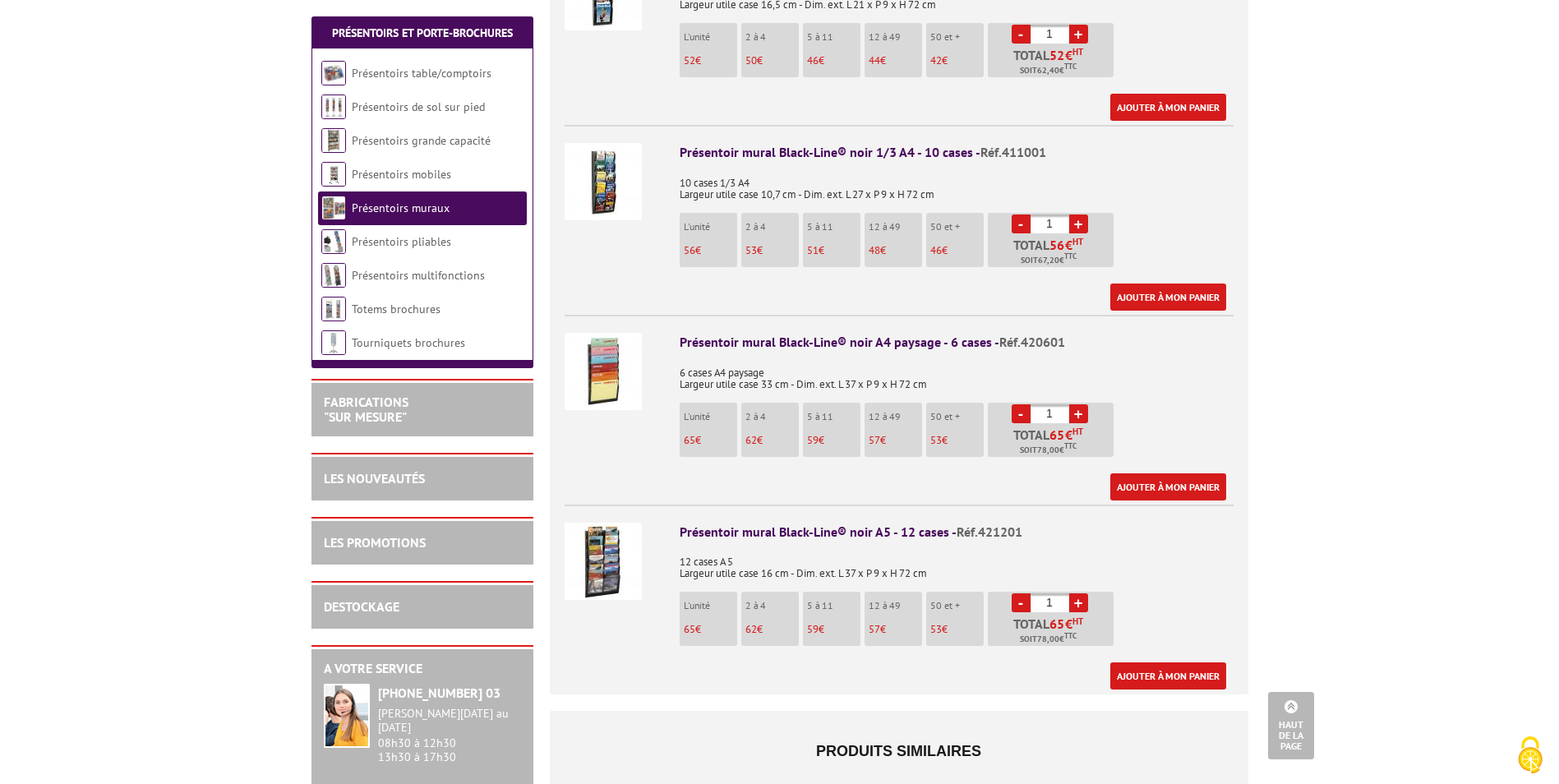
scroll to position [986, 0]
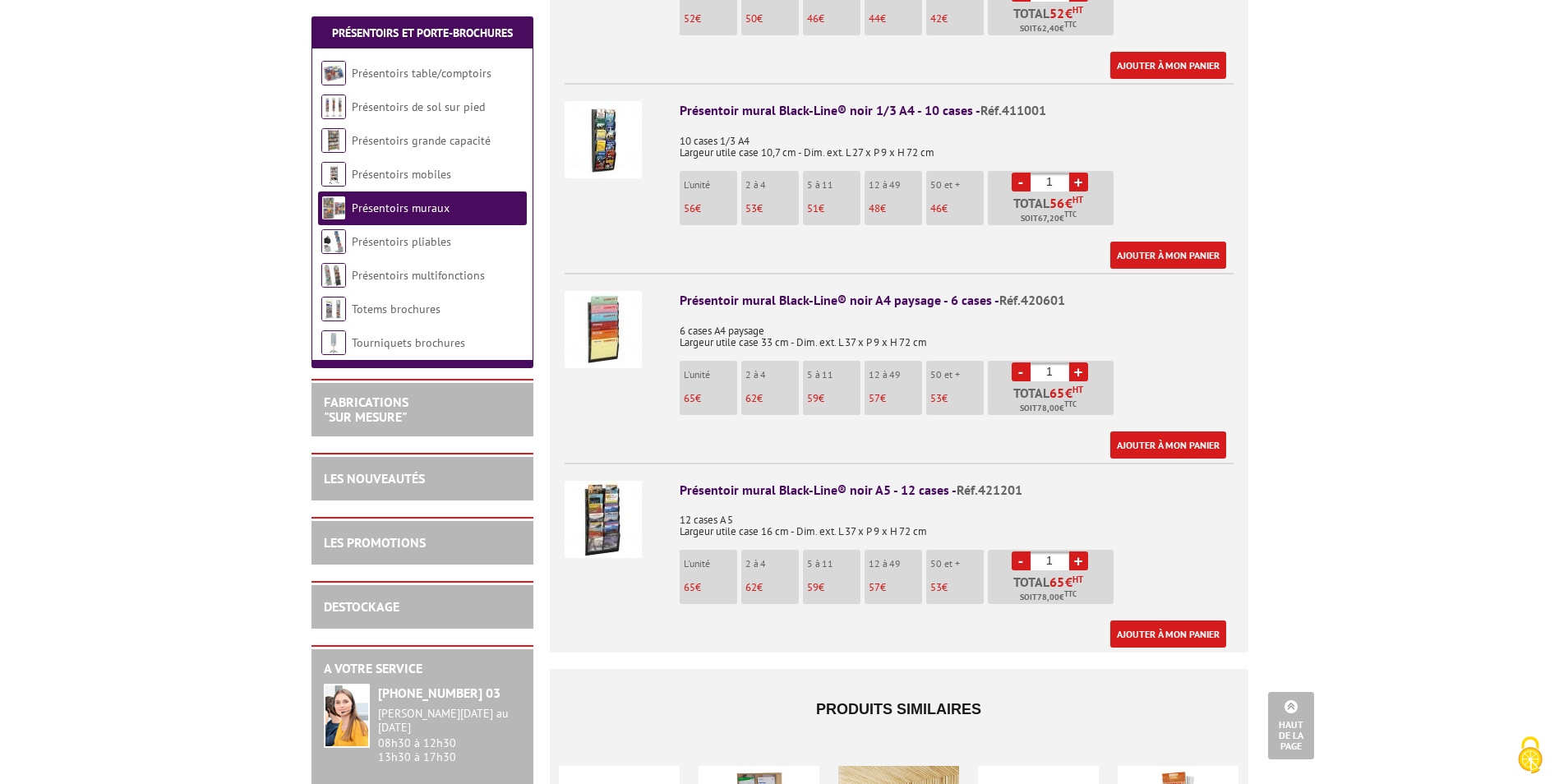
click at [1084, 552] on link "+" at bounding box center [1079, 561] width 19 height 19
type input "3"
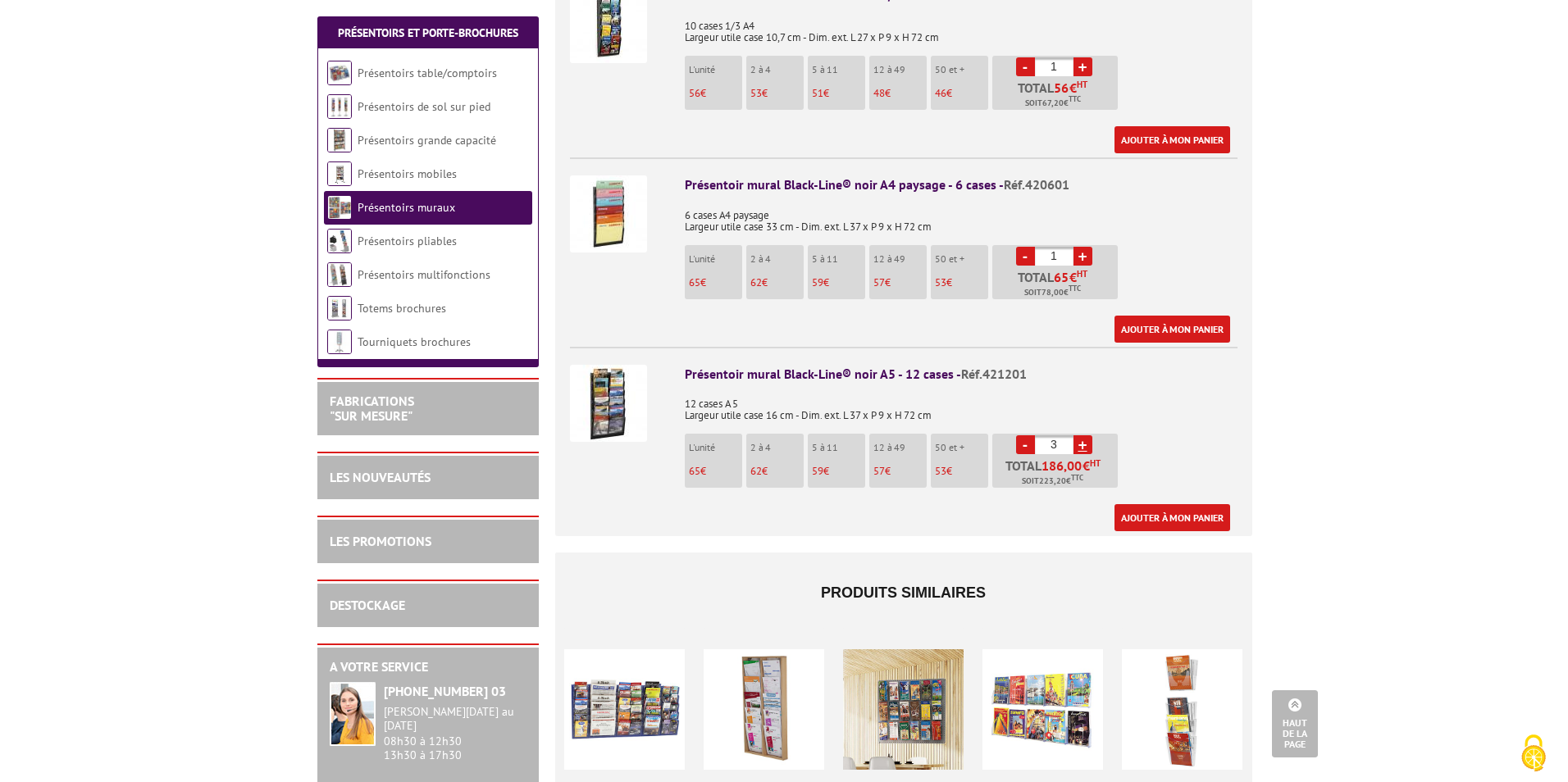
scroll to position [1147, 0]
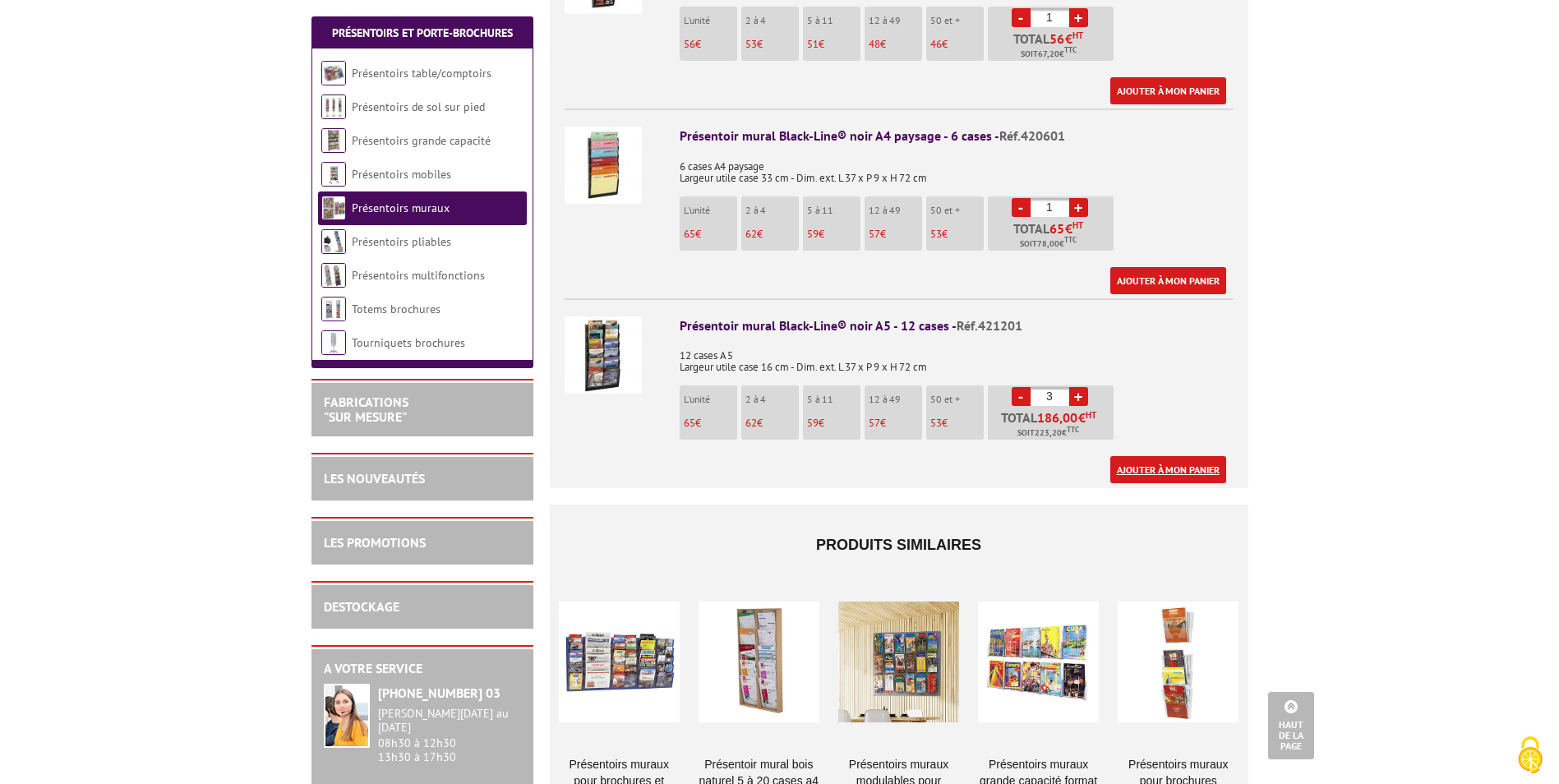
click at [1157, 456] on link "Ajouter à mon panier" at bounding box center [1169, 469] width 116 height 27
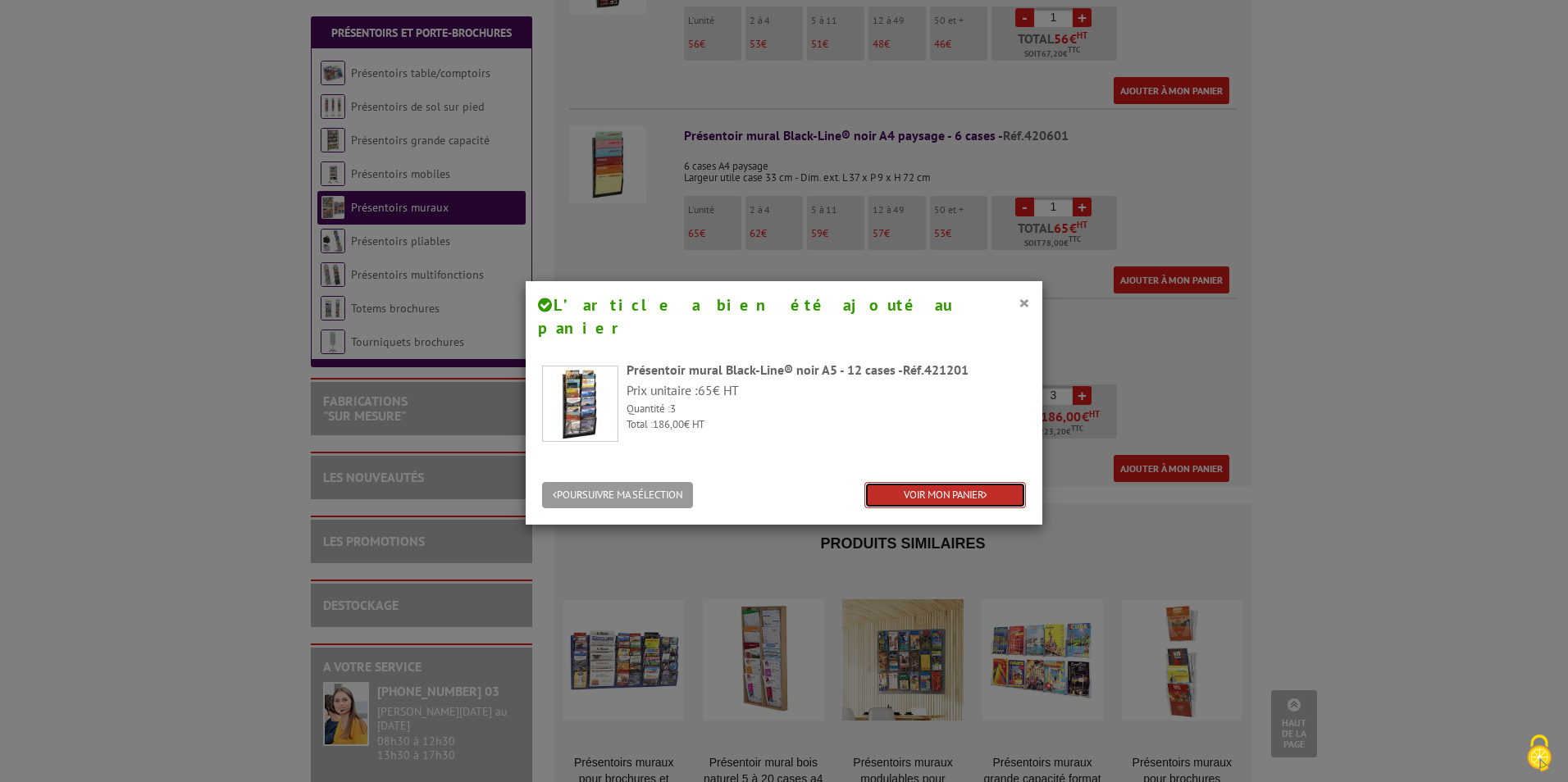
click at [959, 482] on link "VOIR MON PANIER" at bounding box center [945, 495] width 162 height 27
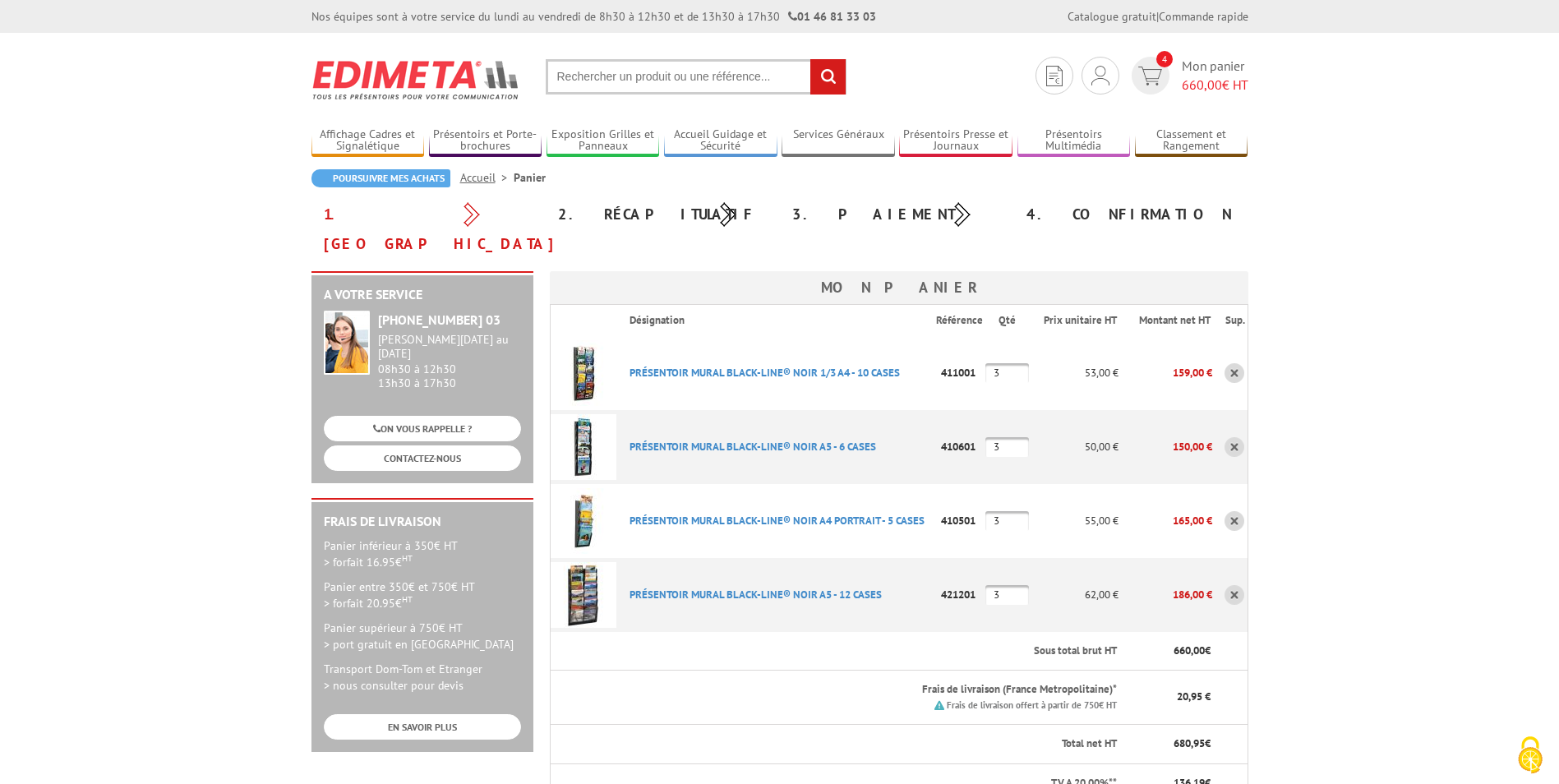
click at [1237, 437] on link at bounding box center [1235, 447] width 20 height 20
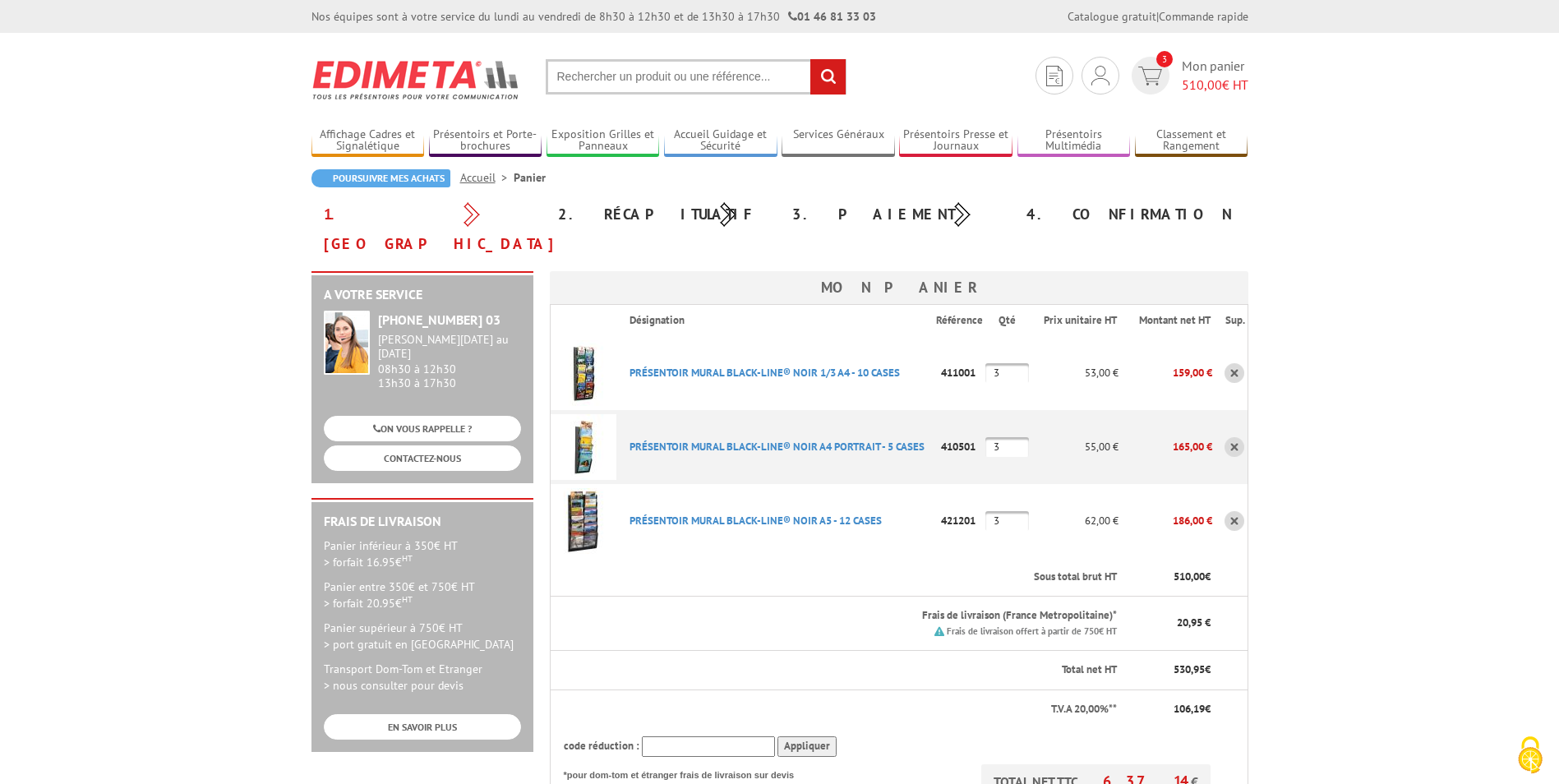
scroll to position [82, 0]
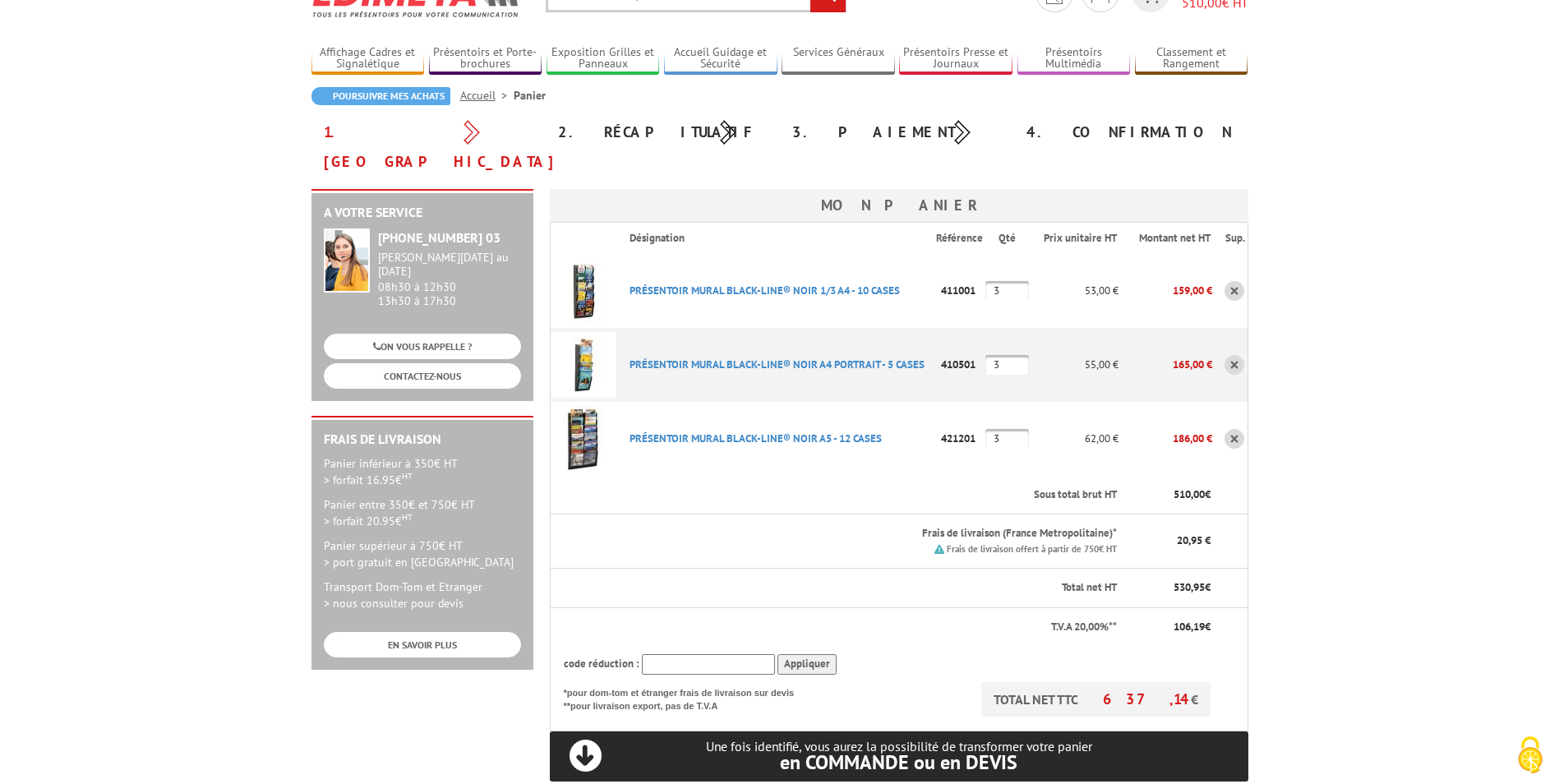
click at [558, 189] on h3 "Mon panier" at bounding box center [899, 206] width 698 height 33
